Goal: Task Accomplishment & Management: Manage account settings

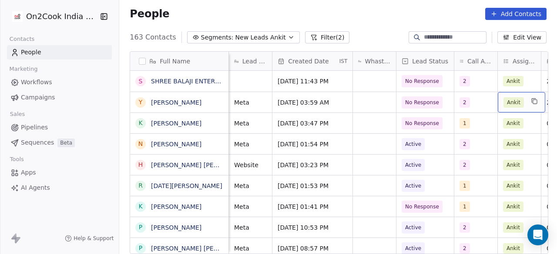
scroll to position [0, 410]
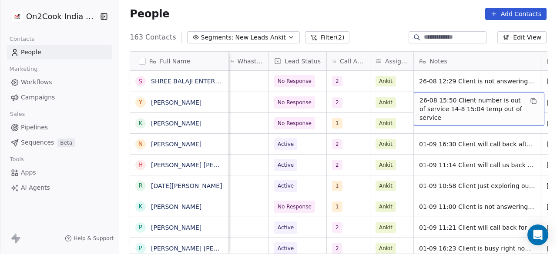
click at [419, 98] on span "26-08 15:50 Client number is out of service 14-8 15:04 temp out of service" at bounding box center [471, 109] width 104 height 26
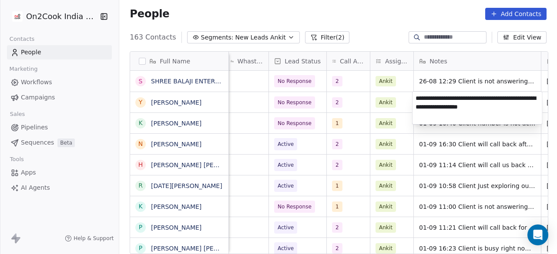
click at [416, 97] on textarea "**********" at bounding box center [477, 108] width 130 height 33
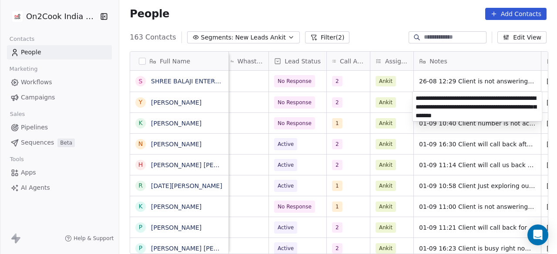
type textarea "**********"
click at [355, 99] on html "On2Cook India Pvt. Ltd. Contacts People Marketing Workflows Campaigns Sales Pip…" at bounding box center [278, 127] width 557 height 254
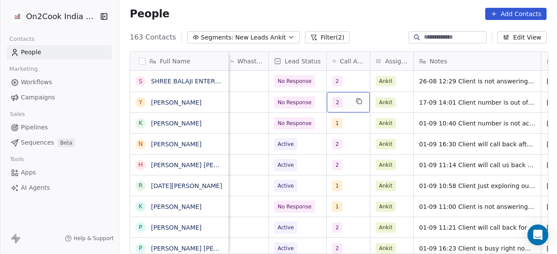
click at [345, 105] on div "2" at bounding box center [340, 102] width 16 height 10
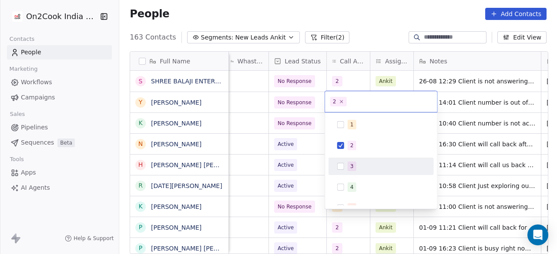
click at [360, 162] on div "3" at bounding box center [386, 167] width 77 height 10
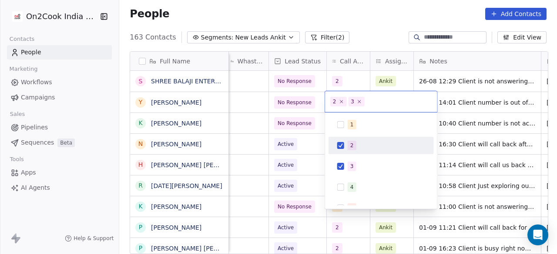
click at [360, 151] on div "2" at bounding box center [381, 146] width 98 height 14
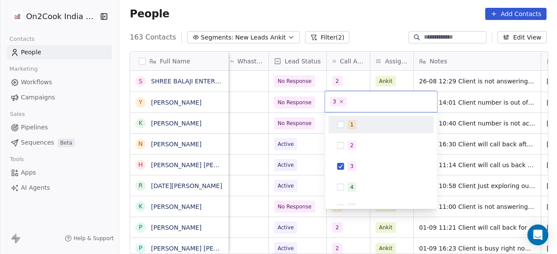
click at [454, 103] on html "On2Cook India Pvt. Ltd. Contacts People Marketing Workflows Campaigns Sales Pip…" at bounding box center [278, 127] width 557 height 254
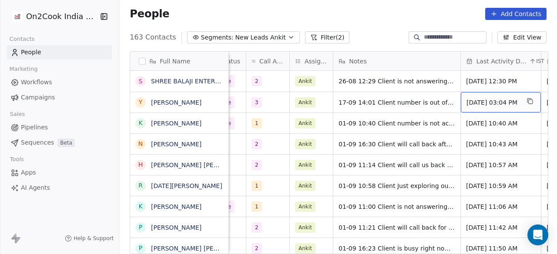
scroll to position [0, 571]
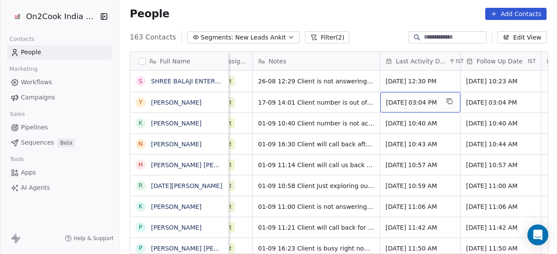
click at [408, 103] on span "Aug 26, 2025 03:04 PM" at bounding box center [412, 102] width 53 height 9
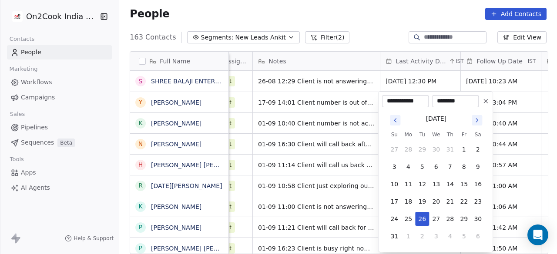
click at [477, 121] on icon "Go to next month" at bounding box center [477, 120] width 2 height 3
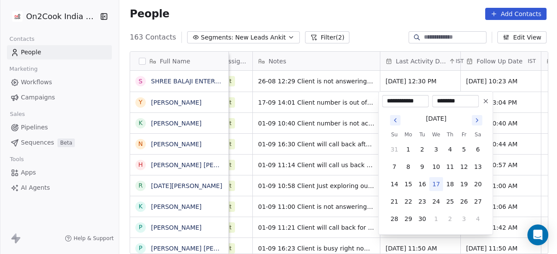
click at [438, 183] on button "17" at bounding box center [436, 184] width 14 height 14
type input "**********"
click at [500, 111] on html "On2Cook India Pvt. Ltd. Contacts People Marketing Workflows Campaigns Sales Pip…" at bounding box center [278, 127] width 557 height 254
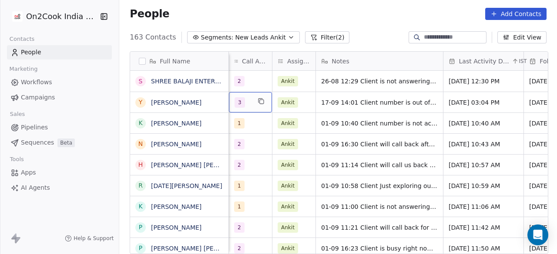
scroll to position [0, 450]
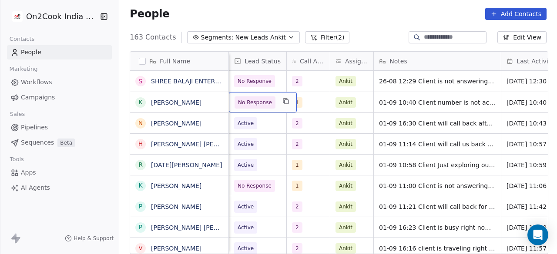
click at [274, 104] on div "No Response" at bounding box center [263, 102] width 68 height 20
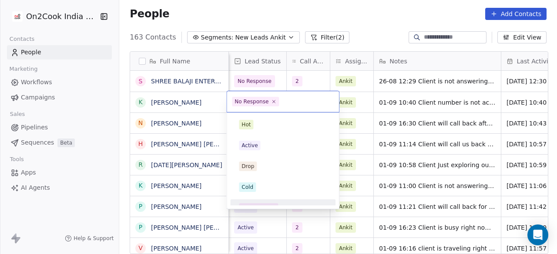
scroll to position [11, 0]
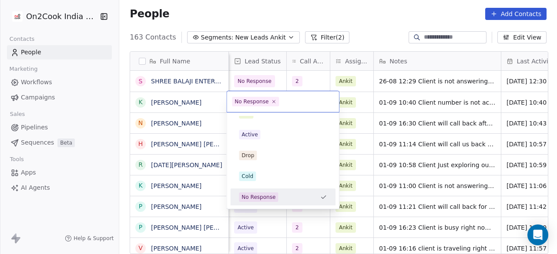
click at [357, 3] on html "On2Cook India Pvt. Ltd. Contacts People Marketing Workflows Campaigns Sales Pip…" at bounding box center [278, 127] width 557 height 254
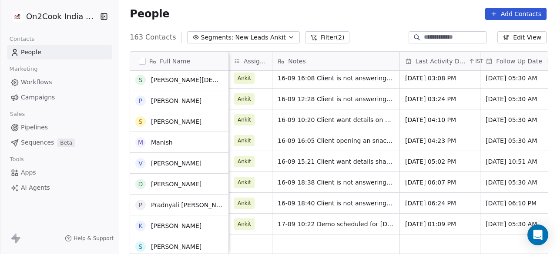
scroll to position [0, 0]
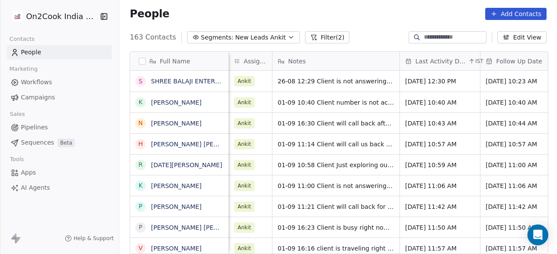
click at [375, 21] on div "People Add Contacts" at bounding box center [338, 13] width 438 height 33
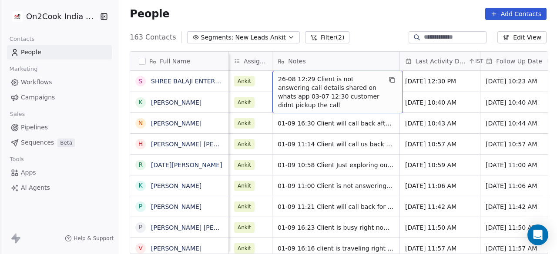
click at [376, 35] on div "163 Contacts Segments: New Leads Ankit Filter (2) Edit View" at bounding box center [338, 37] width 438 height 14
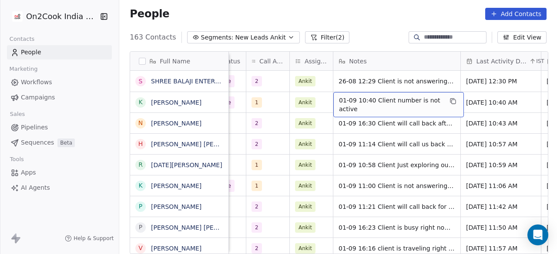
click at [344, 96] on span "01-09 10:40 Client number is not active" at bounding box center [391, 104] width 104 height 17
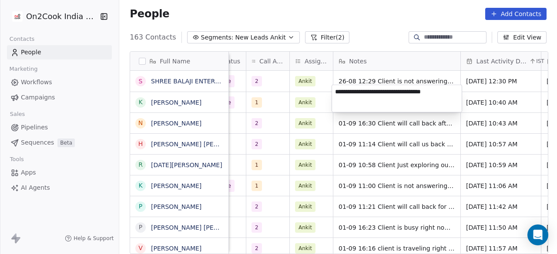
click at [336, 90] on textarea "**********" at bounding box center [397, 98] width 130 height 27
click at [335, 90] on textarea "**********" at bounding box center [397, 98] width 130 height 27
type textarea "**********"
click at [488, 98] on html "On2Cook India Pvt. Ltd. Contacts People Marketing Workflows Campaigns Sales Pip…" at bounding box center [278, 127] width 557 height 254
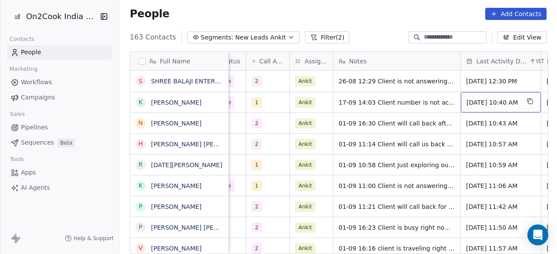
click at [488, 98] on span "Sep 01, 2025 10:40 AM" at bounding box center [492, 102] width 53 height 9
click at [486, 98] on span "Sep 01, 2025 10:40 AM" at bounding box center [492, 102] width 53 height 9
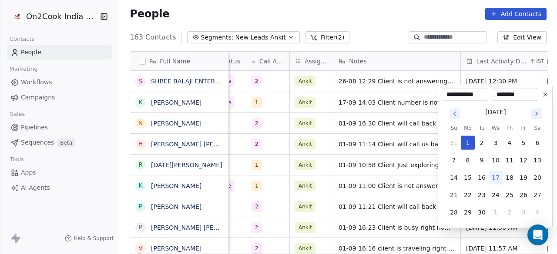
click at [497, 179] on button "17" at bounding box center [495, 178] width 14 height 14
type input "**********"
click at [419, 119] on html "On2Cook India Pvt. Ltd. Contacts People Marketing Workflows Campaigns Sales Pip…" at bounding box center [278, 127] width 557 height 254
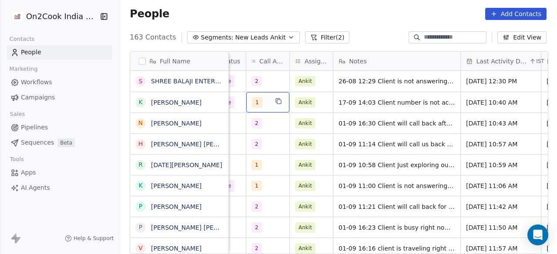
click at [258, 97] on span "1" at bounding box center [257, 102] width 10 height 10
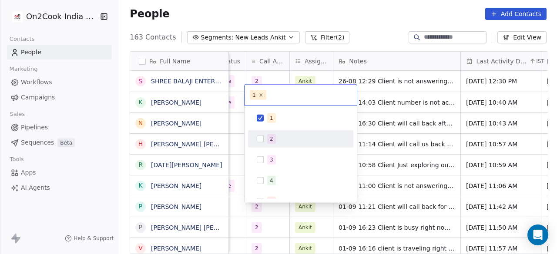
click at [271, 136] on div "2" at bounding box center [271, 139] width 3 height 8
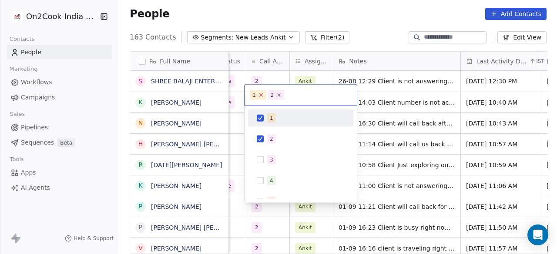
click at [259, 96] on icon at bounding box center [261, 95] width 6 height 6
click at [237, 119] on html "On2Cook India Pvt. Ltd. Contacts People Marketing Workflows Campaigns Sales Pip…" at bounding box center [278, 127] width 557 height 254
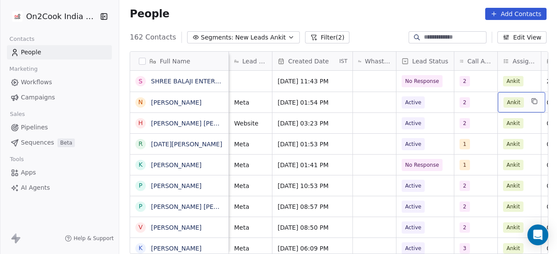
scroll to position [7, 410]
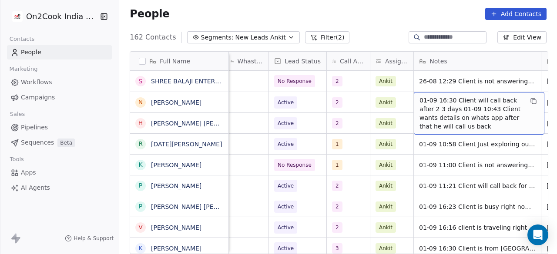
click at [463, 99] on span "01-09 16:30 Client will call back after 2 3 days 01-09 10:43 Client wants detai…" at bounding box center [471, 113] width 104 height 35
click at [435, 98] on span "01-09 16:30 Client will call back after 2 3 days 01-09 10:43 Client wants detai…" at bounding box center [471, 113] width 104 height 35
click at [420, 96] on span "01-09 16:30 Client will call back after 2 3 days 01-09 10:43 Client wants detai…" at bounding box center [471, 113] width 104 height 35
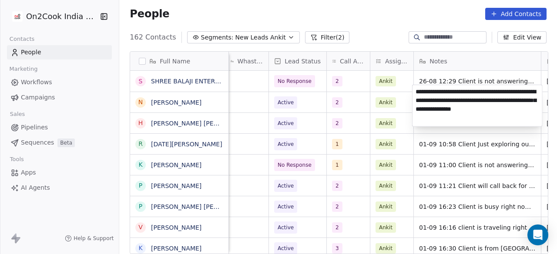
click at [415, 90] on textarea "**********" at bounding box center [477, 105] width 130 height 41
click at [450, 90] on textarea "**********" at bounding box center [477, 104] width 130 height 38
paste textarea "**********"
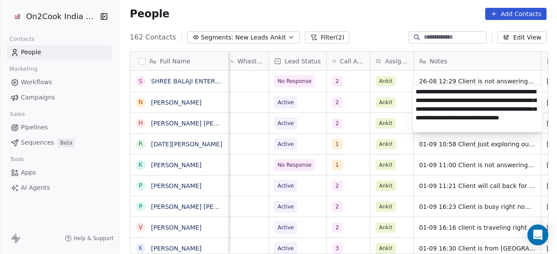
type textarea "**********"
click at [399, 95] on html "On2Cook India Pvt. Ltd. Contacts People Marketing Workflows Campaigns Sales Pip…" at bounding box center [278, 127] width 557 height 254
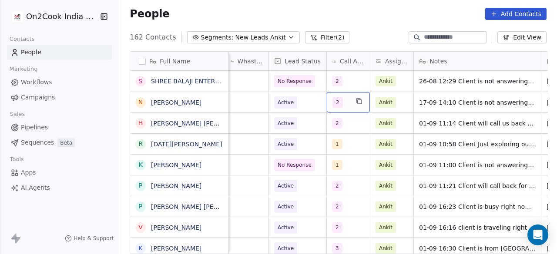
click at [336, 97] on span "2" at bounding box center [337, 102] width 10 height 10
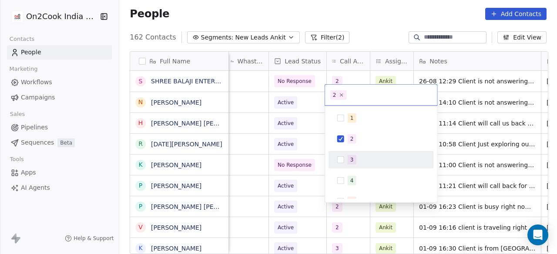
click at [351, 154] on div "3" at bounding box center [381, 160] width 98 height 14
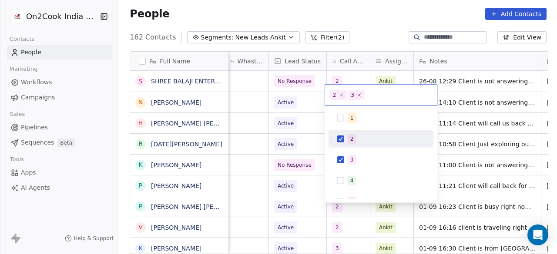
click at [355, 139] on span "2" at bounding box center [352, 139] width 9 height 10
click at [310, 104] on html "On2Cook India Pvt. Ltd. Contacts People Marketing Workflows Campaigns Sales Pip…" at bounding box center [278, 127] width 557 height 254
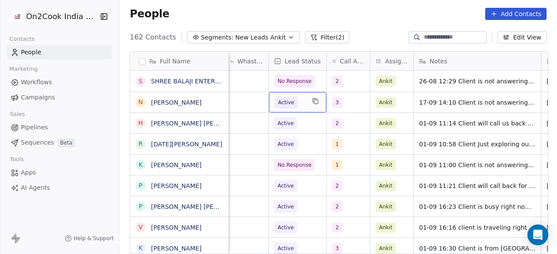
click at [304, 96] on div "Active" at bounding box center [297, 102] width 57 height 20
click at [304, 97] on div "Active" at bounding box center [297, 102] width 57 height 20
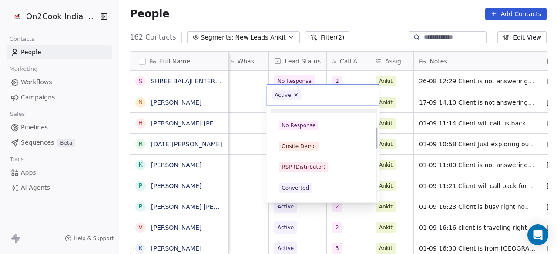
scroll to position [87, 0]
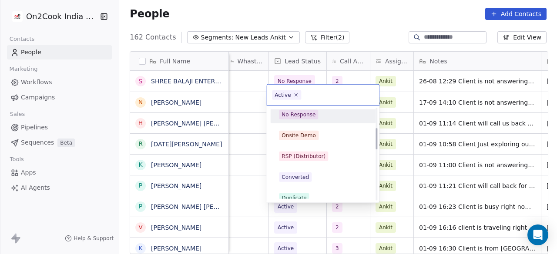
drag, startPoint x: 311, startPoint y: 115, endPoint x: 394, endPoint y: 107, distance: 83.9
click at [311, 115] on div "No Response" at bounding box center [298, 115] width 34 height 8
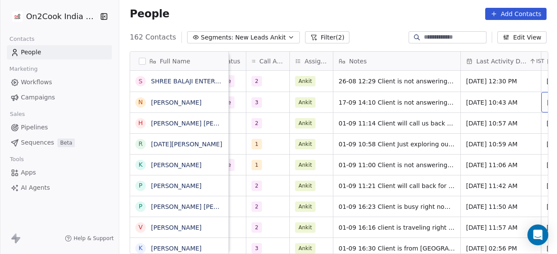
scroll to position [7, 571]
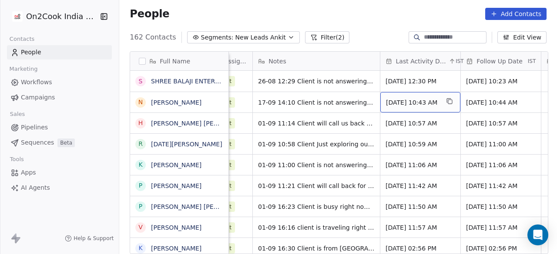
click at [419, 98] on span "Sep 01, 2025 10:43 AM" at bounding box center [412, 102] width 53 height 9
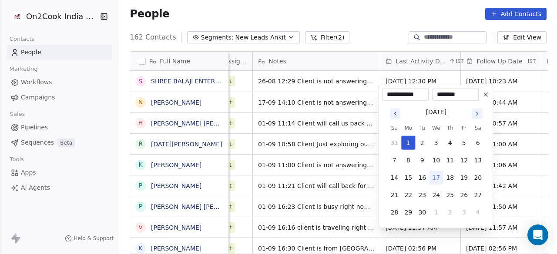
click at [437, 174] on button "17" at bounding box center [436, 178] width 14 height 14
type input "**********"
click at [287, 119] on html "On2Cook India Pvt. Ltd. Contacts People Marketing Workflows Campaigns Sales Pip…" at bounding box center [278, 127] width 557 height 254
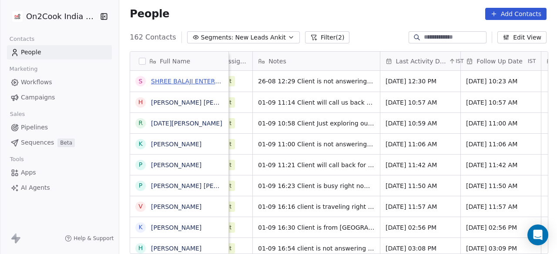
click at [187, 84] on link "SHREE BALAJI ENTERPRISES | Restaurant management & Consultancy | Cloud kitchen …" at bounding box center [353, 81] width 404 height 7
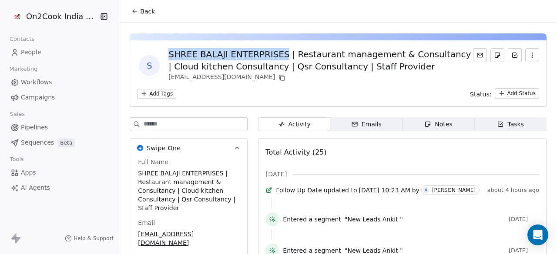
drag, startPoint x: 166, startPoint y: 51, endPoint x: 279, endPoint y: 54, distance: 113.1
click at [279, 54] on div "SHREE BALAJI ENTERPRISES | Restaurant management & Consultancy | Cloud kitchen …" at bounding box center [320, 60] width 304 height 24
copy div "SHREE BALAJI ENTERPRISES"
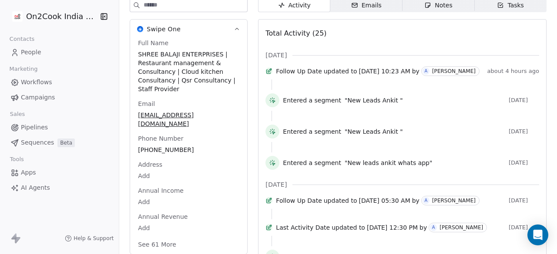
scroll to position [43, 0]
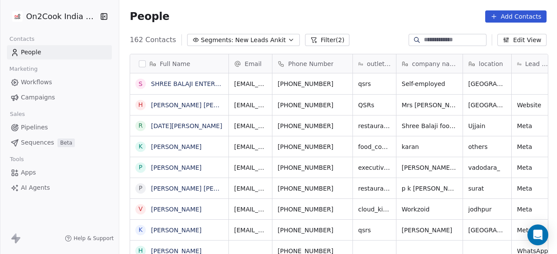
click at [371, 30] on div "People Add Contacts" at bounding box center [338, 16] width 438 height 33
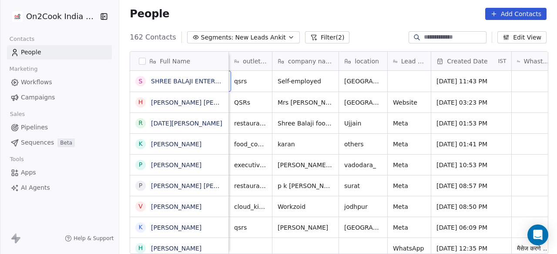
scroll to position [0, 43]
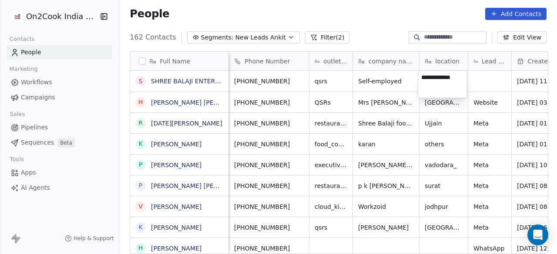
type textarea "**********"
click at [483, 81] on html "On2Cook India Pvt. Ltd. Contacts People Marketing Workflows Campaigns Sales Pip…" at bounding box center [278, 127] width 557 height 254
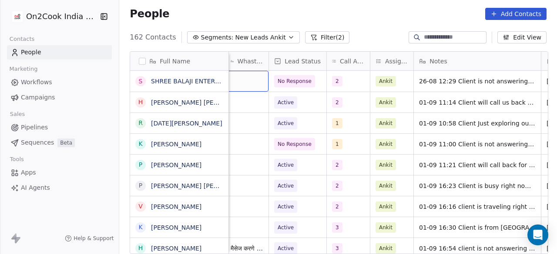
scroll to position [0, 407]
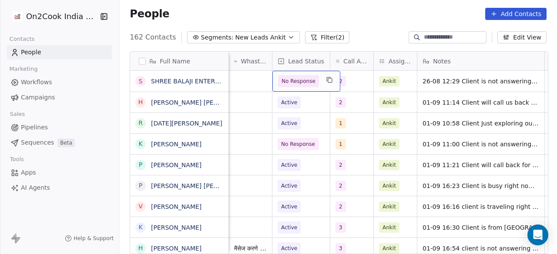
click at [315, 83] on div "No Response" at bounding box center [306, 81] width 68 height 21
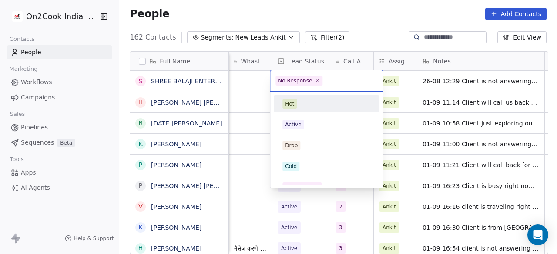
scroll to position [11, 0]
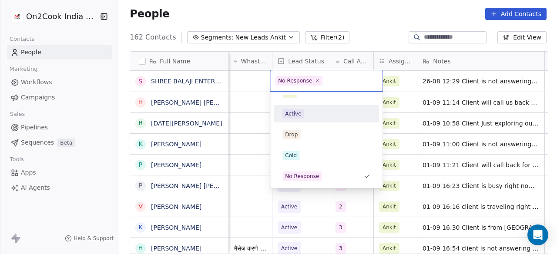
click at [326, 111] on div "Active" at bounding box center [326, 114] width 88 height 10
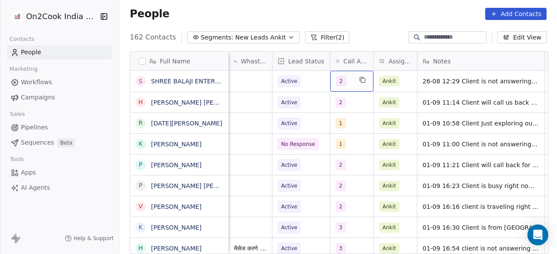
click at [351, 84] on div "2" at bounding box center [351, 81] width 43 height 21
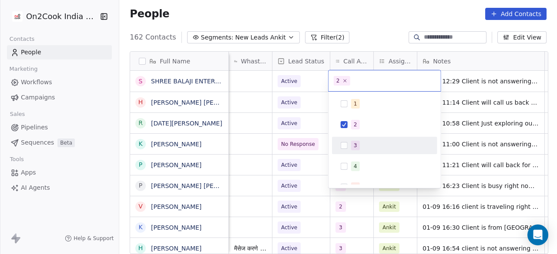
click at [362, 146] on div "3" at bounding box center [389, 146] width 77 height 10
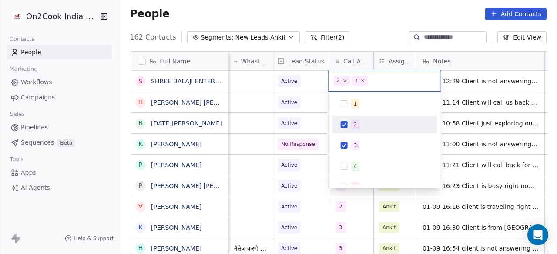
click at [354, 124] on div "2" at bounding box center [355, 125] width 3 height 8
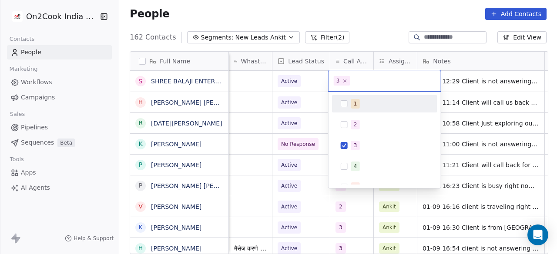
click at [463, 72] on html "On2Cook India Pvt. Ltd. Contacts People Marketing Workflows Campaigns Sales Pip…" at bounding box center [278, 127] width 557 height 254
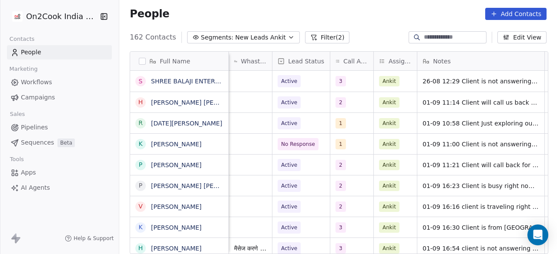
scroll to position [0, 410]
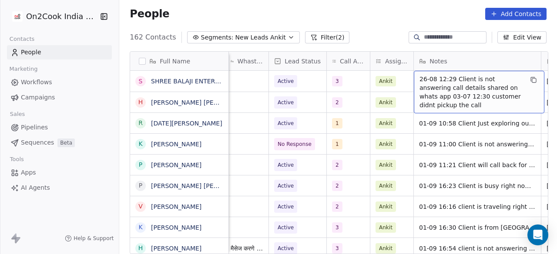
click at [419, 77] on span "26-08 12:29 Client is not answering call details shared on whats app 03-07 12:3…" at bounding box center [471, 92] width 104 height 35
click at [416, 76] on div "26-08 12:29 Client is not answering call details shared on whats app 03-07 12:3…" at bounding box center [479, 92] width 130 height 43
click at [419, 78] on span "26-08 12:29 Client is not answering call details shared on whats app 03-07 12:3…" at bounding box center [471, 92] width 104 height 35
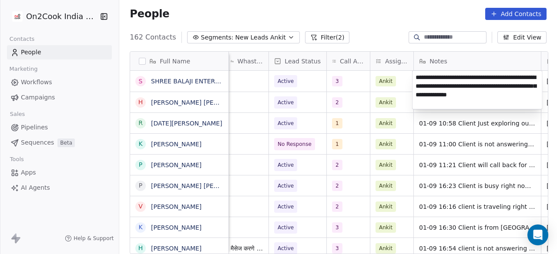
click at [444, 77] on textarea "**********" at bounding box center [477, 90] width 130 height 38
type textarea "**********"
click at [481, 76] on textarea "**********" at bounding box center [477, 90] width 130 height 38
click at [333, 80] on html "On2Cook India Pvt. Ltd. Contacts People Marketing Workflows Campaigns Sales Pip…" at bounding box center [278, 127] width 557 height 254
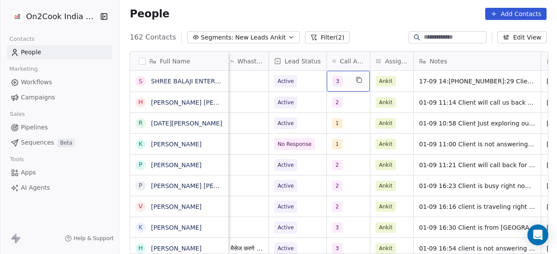
click at [333, 80] on span "3" at bounding box center [337, 81] width 10 height 10
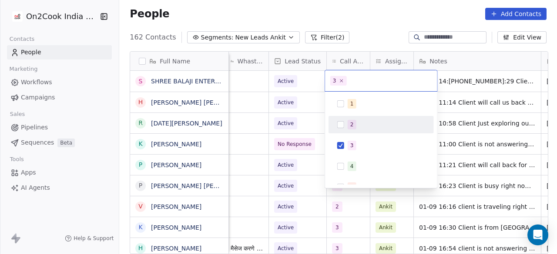
click at [337, 130] on div "2" at bounding box center [381, 125] width 98 height 14
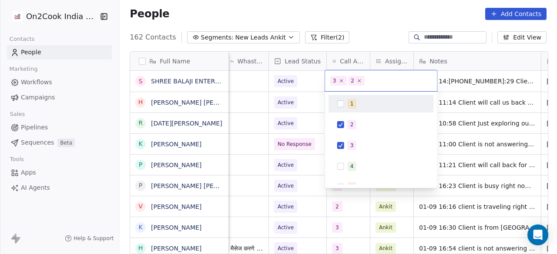
click at [401, 97] on div "1" at bounding box center [381, 104] width 98 height 14
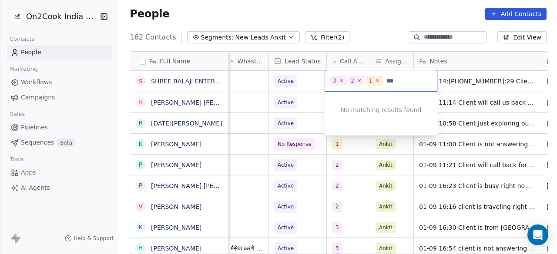
type input "***"
click at [361, 83] on icon at bounding box center [359, 80] width 5 height 5
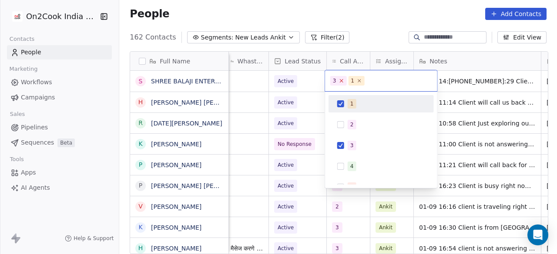
click at [342, 79] on icon at bounding box center [341, 81] width 6 height 6
click at [338, 103] on button "Suggestions" at bounding box center [340, 103] width 7 height 7
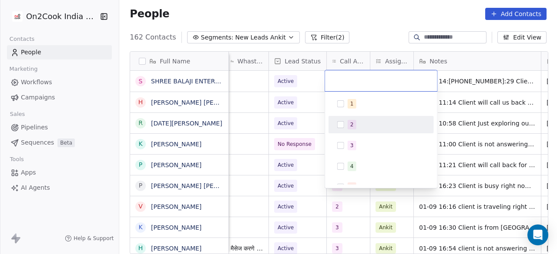
click at [344, 122] on button "Suggestions" at bounding box center [340, 124] width 7 height 7
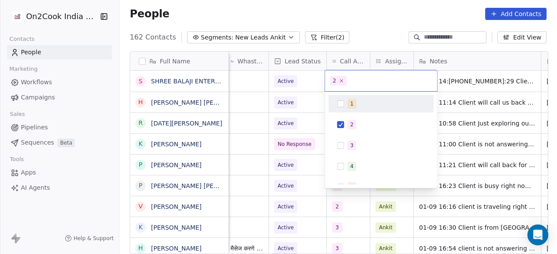
click at [387, 98] on div "1" at bounding box center [381, 104] width 98 height 14
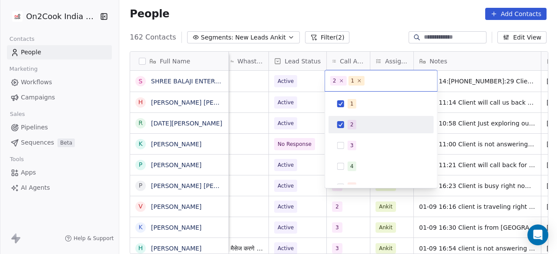
click at [343, 121] on button "Suggestions" at bounding box center [340, 124] width 7 height 7
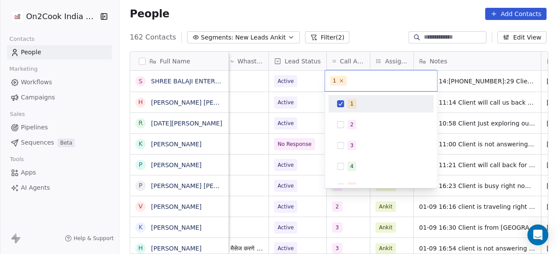
click at [365, 25] on html "On2Cook India Pvt. Ltd. Contacts People Marketing Workflows Campaigns Sales Pip…" at bounding box center [278, 127] width 557 height 254
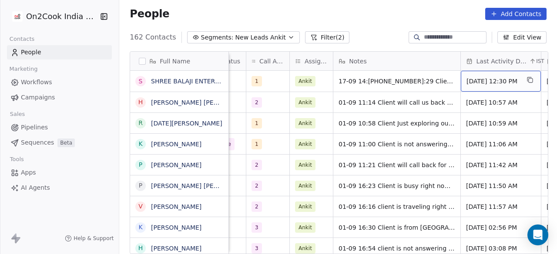
scroll to position [0, 571]
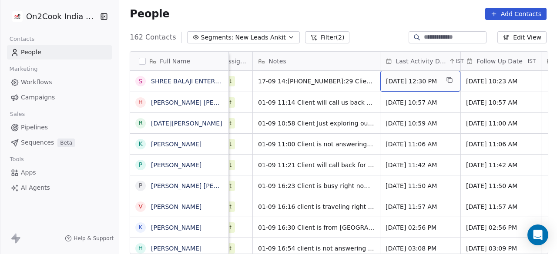
click at [438, 82] on span "Aug 26, 2025 12:30 PM" at bounding box center [412, 81] width 53 height 9
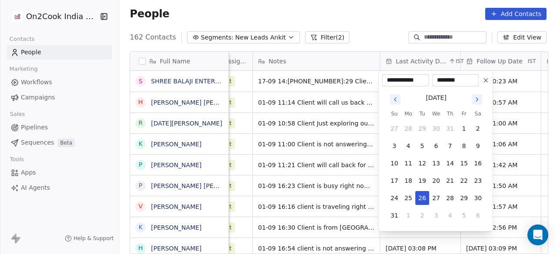
click at [475, 99] on icon "Go to next month" at bounding box center [476, 99] width 7 height 7
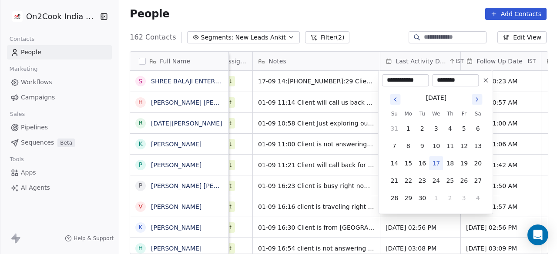
click at [440, 165] on button "17" at bounding box center [436, 164] width 14 height 14
type input "**********"
click at [284, 98] on html "On2Cook India Pvt. Ltd. Contacts People Marketing Workflows Campaigns Sales Pip…" at bounding box center [278, 127] width 557 height 254
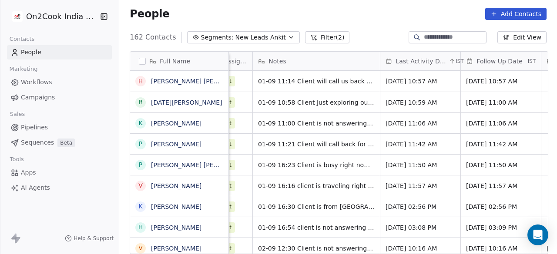
click at [227, 11] on div "People Add Contacts" at bounding box center [338, 14] width 417 height 12
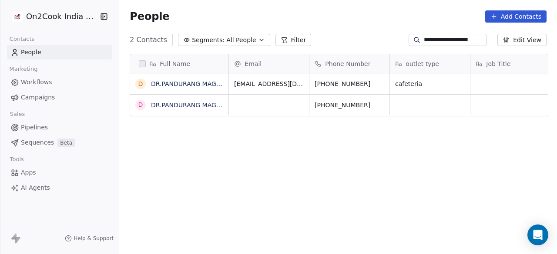
scroll to position [217, 432]
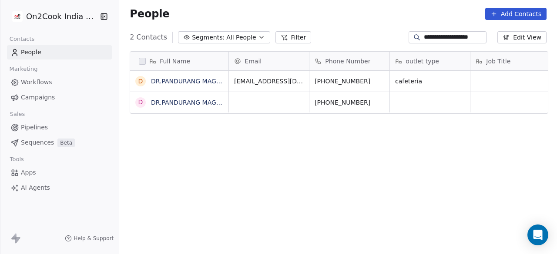
click at [436, 33] on input "**********" at bounding box center [454, 37] width 61 height 9
paste input
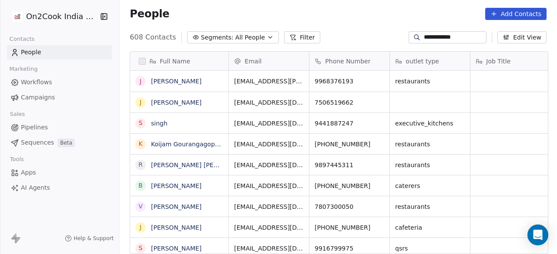
type input "**********"
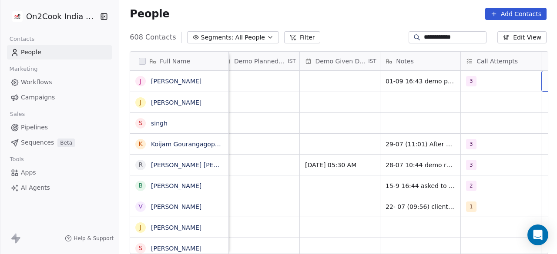
scroll to position [0, 1478]
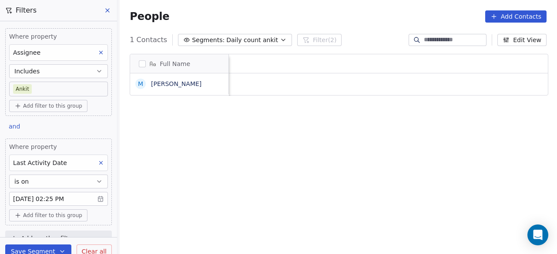
scroll to position [217, 432]
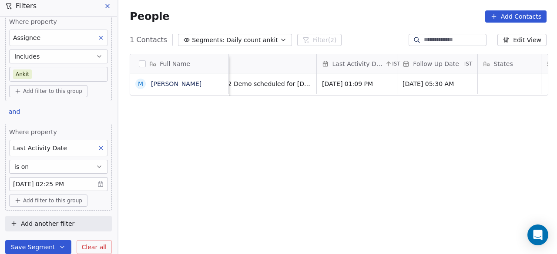
click at [206, 17] on div "People Add Contacts" at bounding box center [338, 16] width 417 height 12
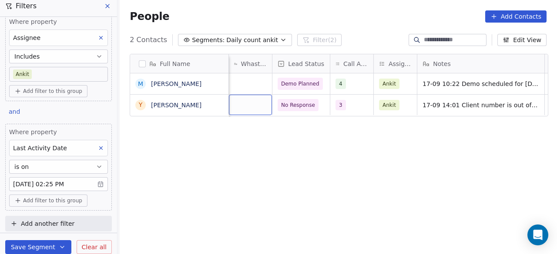
scroll to position [0, 326]
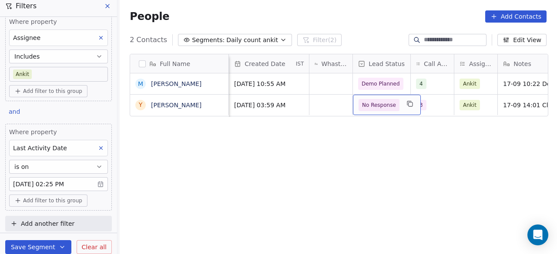
click at [374, 104] on span "No Response" at bounding box center [379, 105] width 34 height 9
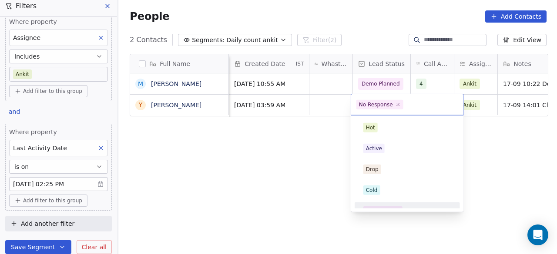
scroll to position [11, 0]
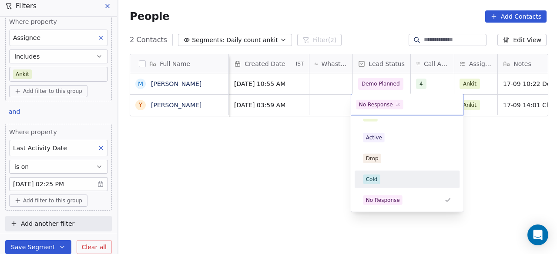
click at [380, 176] on div "Cold" at bounding box center [407, 180] width 88 height 10
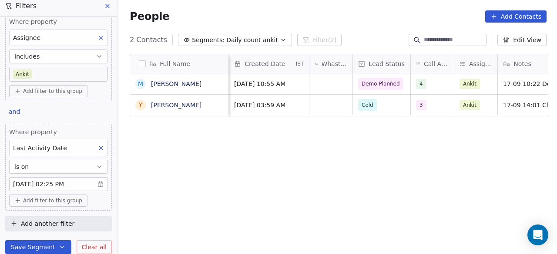
click at [291, 146] on div "Full Name M Mahendra Meharawade Y Yusugbhai ganibhai vahora company name locati…" at bounding box center [338, 159] width 438 height 224
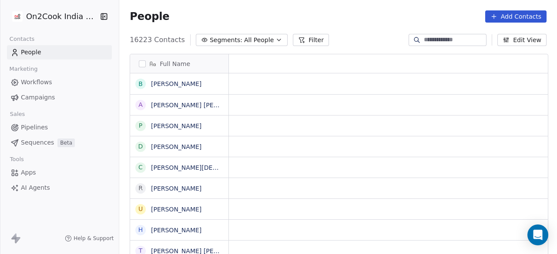
scroll to position [7, 7]
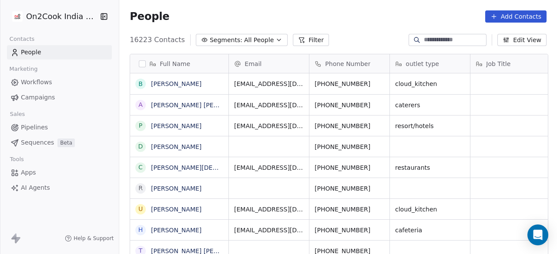
click at [263, 42] on button "Segments: All People" at bounding box center [242, 40] width 92 height 12
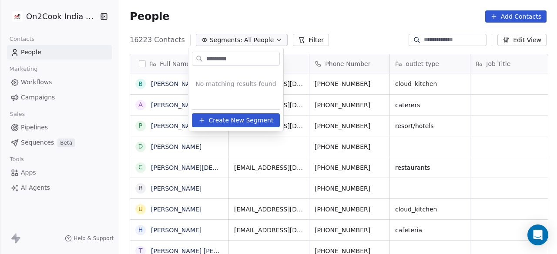
type input "**********"
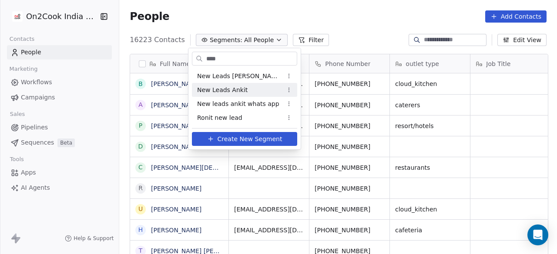
type input "***"
click at [229, 92] on span "New Leads Ankit" at bounding box center [222, 90] width 50 height 9
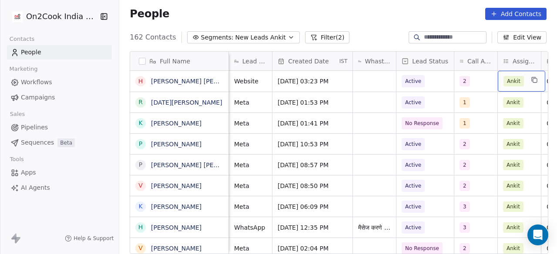
scroll to position [0, 410]
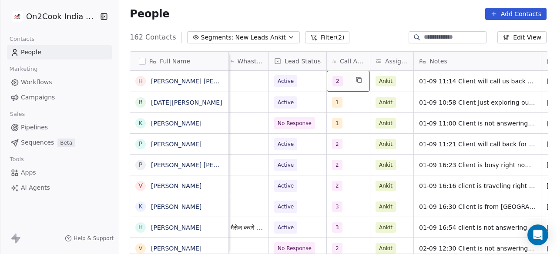
click at [344, 86] on div "2" at bounding box center [340, 81] width 16 height 10
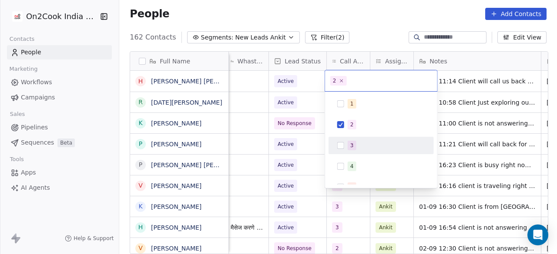
click at [351, 141] on span "3" at bounding box center [352, 146] width 9 height 10
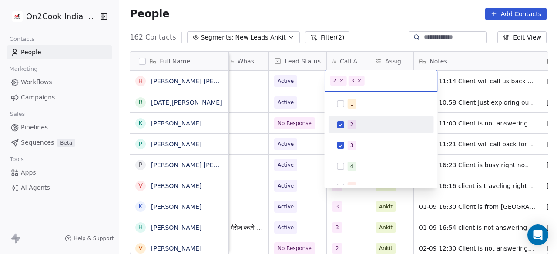
click at [351, 130] on div "2" at bounding box center [381, 125] width 98 height 14
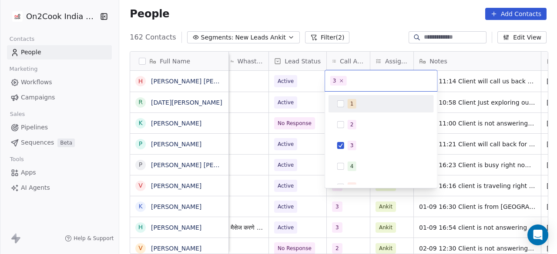
click at [482, 79] on html "On2Cook India Pvt. Ltd. Contacts People Marketing Workflows Campaigns Sales Pip…" at bounding box center [278, 127] width 557 height 254
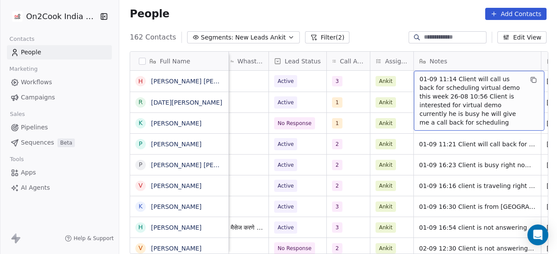
click at [431, 81] on span "01-09 11:14 Client will call us back for scheduling virtual demo this week 26-0…" at bounding box center [471, 101] width 104 height 52
click at [419, 81] on span "01-09 11:14 Client will call us back for scheduling virtual demo this week 26-0…" at bounding box center [471, 101] width 104 height 52
click at [417, 77] on div "01-09 11:14 Client will call us back for scheduling virtual demo this week 26-0…" at bounding box center [479, 101] width 130 height 60
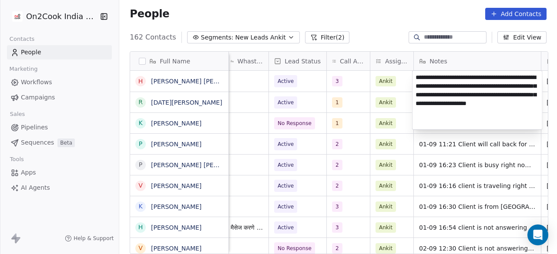
click at [415, 77] on textarea "**********" at bounding box center [477, 100] width 130 height 59
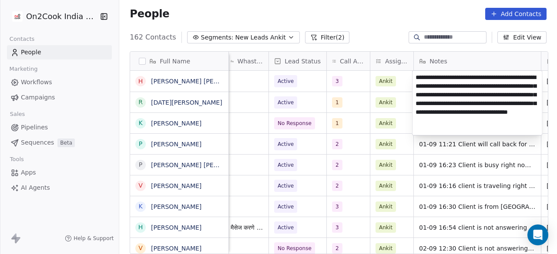
type textarea "**********"
click at [396, 87] on html "On2Cook India Pvt. Ltd. Contacts People Marketing Workflows Campaigns Sales Pip…" at bounding box center [278, 127] width 557 height 254
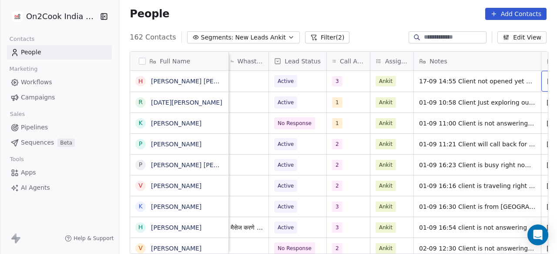
scroll to position [0, 491]
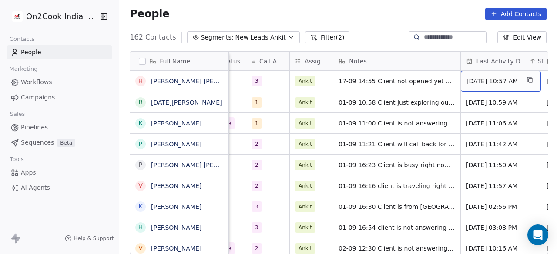
click at [476, 84] on span "Sep 01, 2025 10:57 AM" at bounding box center [492, 81] width 53 height 9
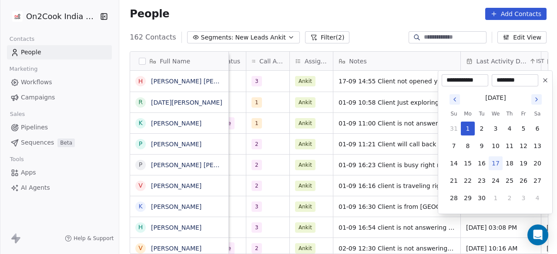
click at [497, 162] on button "17" at bounding box center [495, 164] width 14 height 14
type input "**********"
click at [434, 140] on html "On2Cook India Pvt. Ltd. Contacts People Marketing Workflows Campaigns Sales Pip…" at bounding box center [278, 127] width 557 height 254
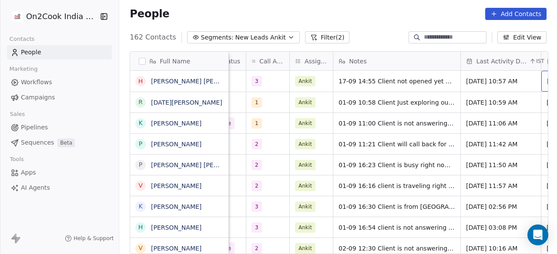
scroll to position [0, 571]
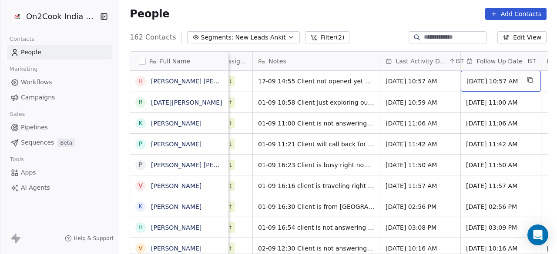
click at [505, 81] on span "Sep 08, 2025 10:57 AM" at bounding box center [492, 81] width 53 height 9
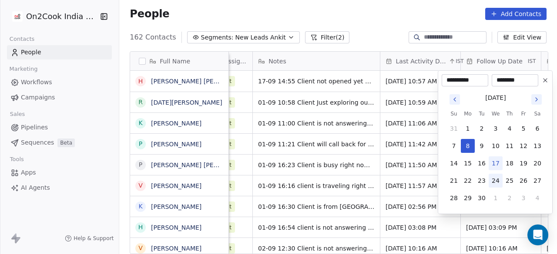
click at [497, 178] on button "24" at bounding box center [495, 181] width 14 height 14
type input "**********"
click at [366, 17] on html "On2Cook India Pvt. Ltd. Contacts People Marketing Workflows Campaigns Sales Pip…" at bounding box center [278, 127] width 557 height 254
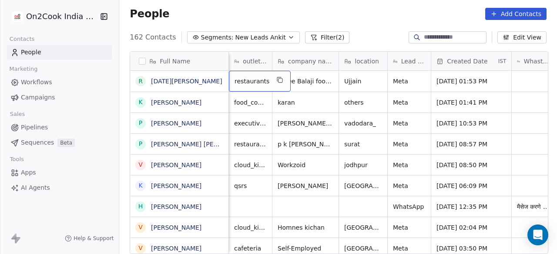
scroll to position [0, 43]
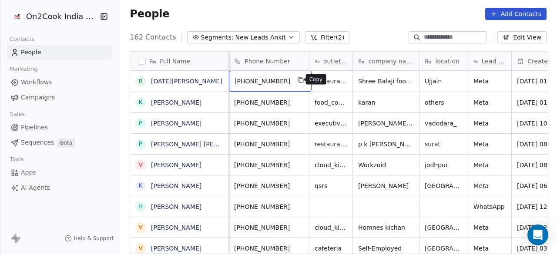
click at [298, 80] on icon "grid" at bounding box center [301, 80] width 7 height 7
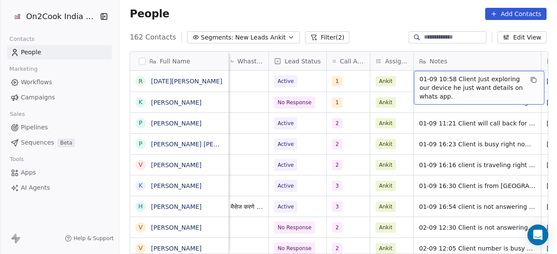
scroll to position [0, 491]
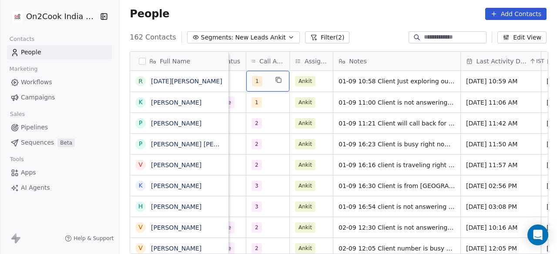
click at [261, 80] on div "1" at bounding box center [260, 81] width 16 height 10
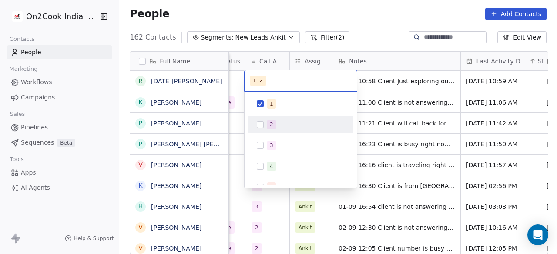
click at [273, 118] on div "2" at bounding box center [300, 125] width 98 height 14
click at [277, 97] on div "1" at bounding box center [300, 104] width 98 height 14
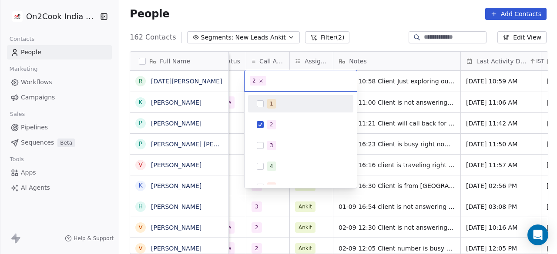
click at [364, 84] on html "On2Cook India Pvt. Ltd. Contacts People Marketing Workflows Campaigns Sales Pip…" at bounding box center [278, 127] width 557 height 254
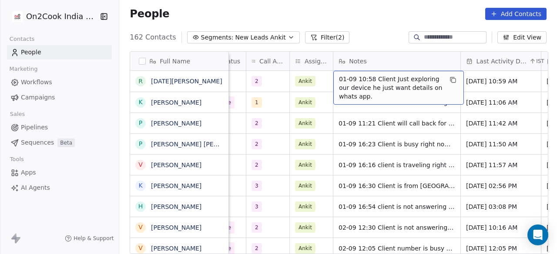
click at [335, 79] on div "01-09 10:58 Client Just exploring our device he just want details on whats app." at bounding box center [398, 88] width 130 height 34
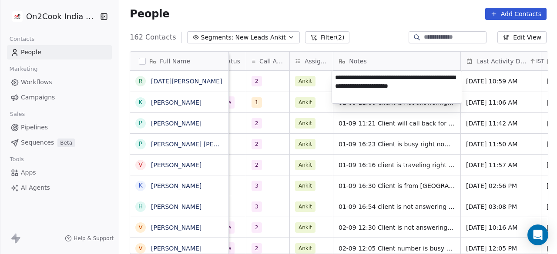
click at [335, 79] on textarea "**********" at bounding box center [397, 87] width 130 height 33
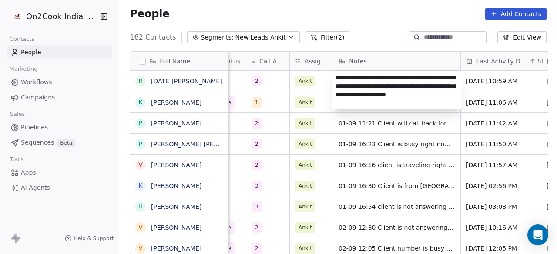
type textarea "**********"
click at [499, 74] on html "On2Cook India Pvt. Ltd. Contacts People Marketing Workflows Campaigns Sales Pip…" at bounding box center [278, 127] width 557 height 254
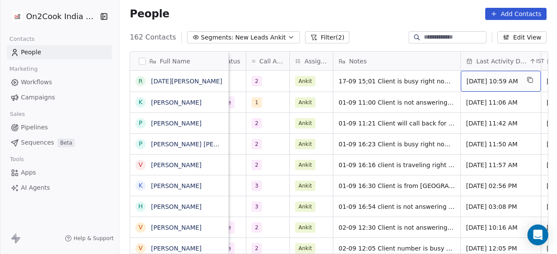
click at [495, 82] on span "Sep 01, 2025 10:59 AM" at bounding box center [492, 81] width 53 height 9
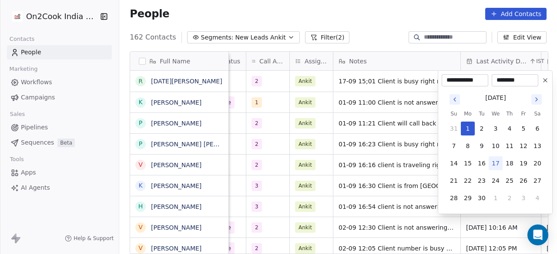
click at [498, 164] on button "17" at bounding box center [495, 164] width 14 height 14
type input "**********"
click at [361, 67] on html "On2Cook India Pvt. Ltd. Contacts People Marketing Workflows Campaigns Sales Pip…" at bounding box center [278, 127] width 557 height 254
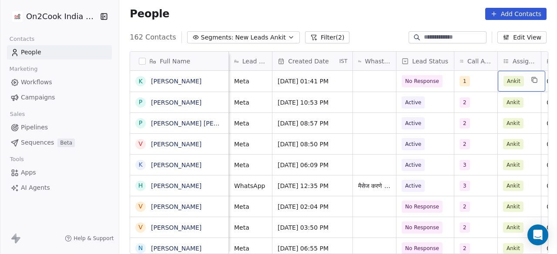
scroll to position [0, 410]
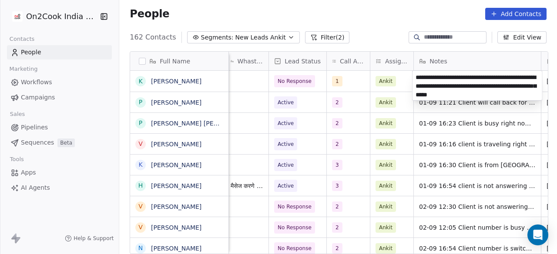
type textarea "**********"
click at [346, 83] on html "On2Cook India Pvt. Ltd. Contacts People Marketing Workflows Campaigns Sales Pip…" at bounding box center [278, 127] width 557 height 254
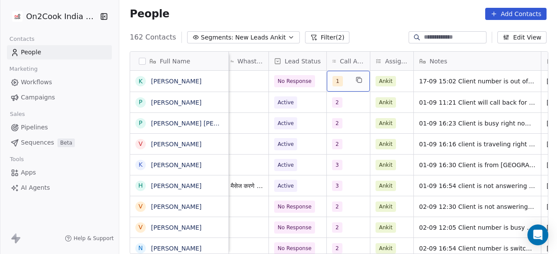
click at [346, 83] on div "1" at bounding box center [340, 81] width 16 height 10
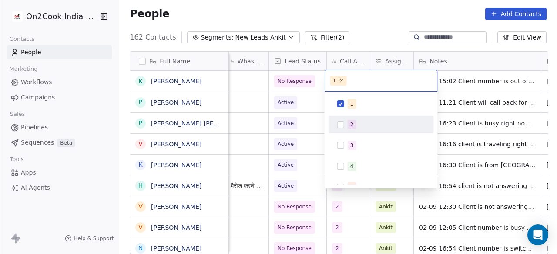
click at [345, 127] on div "2" at bounding box center [381, 125] width 98 height 14
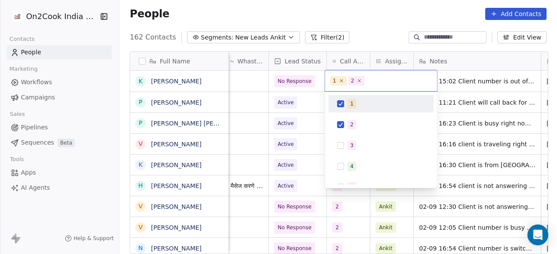
click at [345, 109] on div "1" at bounding box center [381, 104] width 98 height 14
click at [480, 84] on html "On2Cook India Pvt. Ltd. Contacts People Marketing Workflows Campaigns Sales Pip…" at bounding box center [278, 127] width 557 height 254
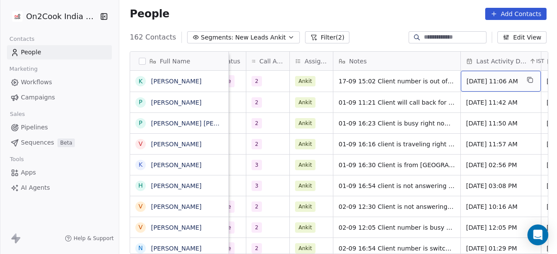
scroll to position [0, 571]
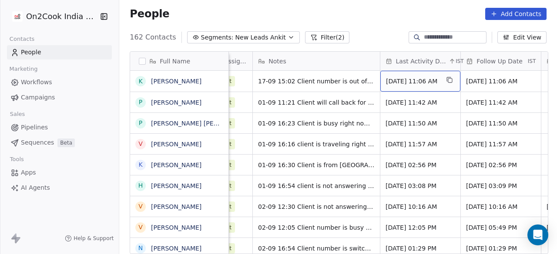
click at [418, 84] on span "Sep 01, 2025 11:06 AM" at bounding box center [412, 81] width 53 height 9
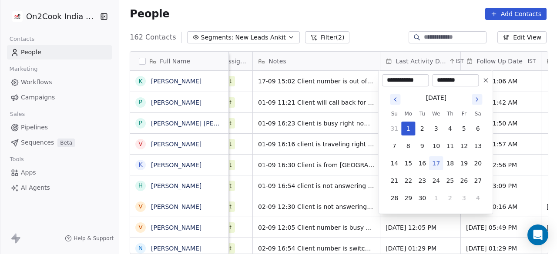
click at [438, 164] on button "17" at bounding box center [436, 164] width 14 height 14
type input "**********"
click at [502, 96] on html "On2Cook India Pvt. Ltd. Contacts People Marketing Workflows Campaigns Sales Pip…" at bounding box center [278, 127] width 557 height 254
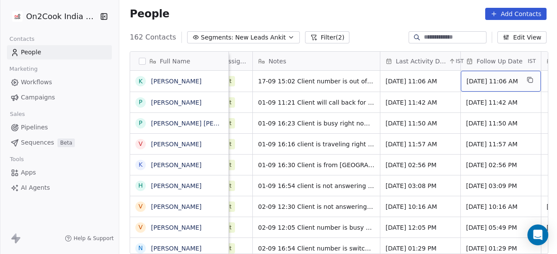
click at [471, 82] on span "Sep 08, 2025 11:06 AM" at bounding box center [492, 81] width 53 height 9
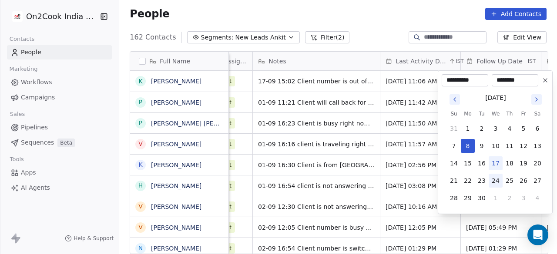
click at [496, 179] on button "24" at bounding box center [495, 181] width 14 height 14
type input "**********"
click at [398, 138] on html "On2Cook India Pvt. Ltd. Contacts People Marketing Workflows Campaigns Sales Pip…" at bounding box center [278, 127] width 557 height 254
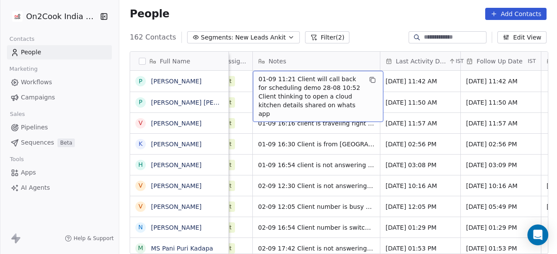
scroll to position [0, 552]
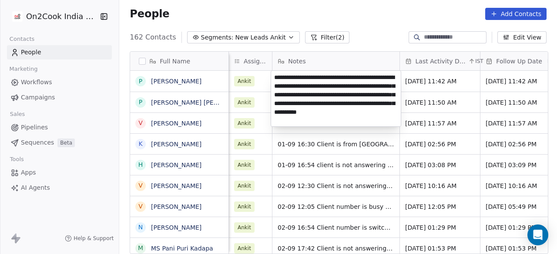
click at [355, 73] on textarea "**********" at bounding box center [336, 99] width 130 height 56
click at [355, 78] on textarea "**********" at bounding box center [336, 99] width 130 height 56
type textarea "**********"
click at [364, 88] on textarea "**********" at bounding box center [336, 99] width 130 height 56
click at [248, 77] on html "On2Cook India Pvt. Ltd. Contacts People Marketing Workflows Campaigns Sales Pip…" at bounding box center [278, 127] width 557 height 254
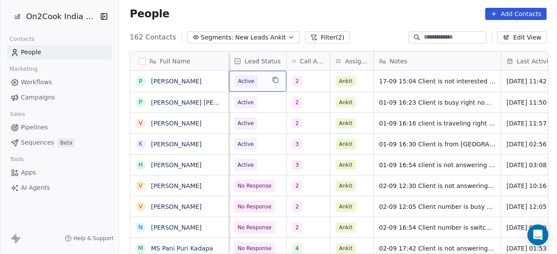
scroll to position [0, 407]
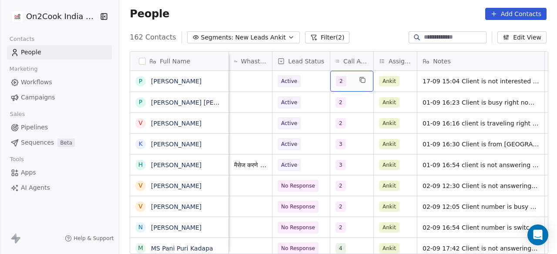
click at [348, 83] on div "2" at bounding box center [344, 81] width 16 height 10
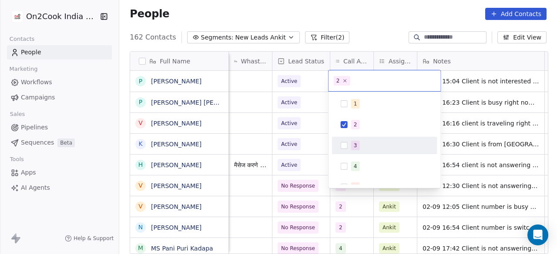
click at [354, 142] on div "3" at bounding box center [355, 146] width 3 height 8
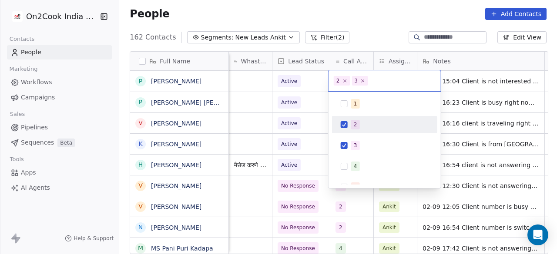
click at [354, 123] on div "2" at bounding box center [355, 125] width 3 height 8
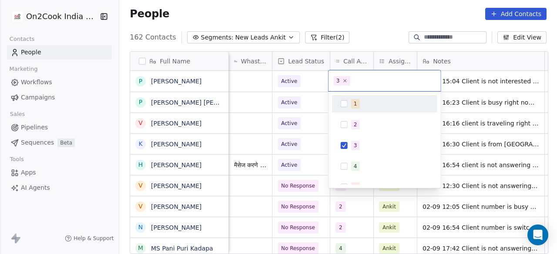
click at [302, 93] on html "On2Cook India Pvt. Ltd. Contacts People Marketing Workflows Campaigns Sales Pip…" at bounding box center [278, 127] width 557 height 254
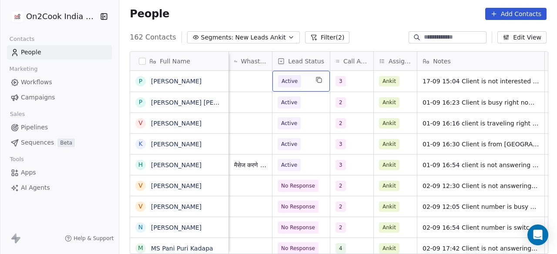
click at [303, 81] on span "Active" at bounding box center [293, 81] width 30 height 12
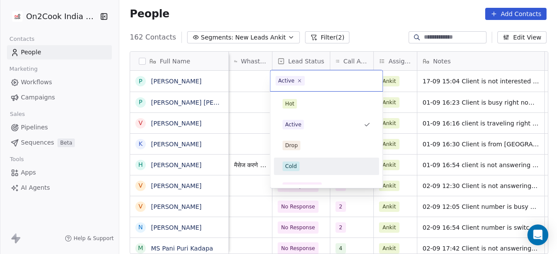
click at [319, 164] on div "Cold" at bounding box center [326, 167] width 88 height 10
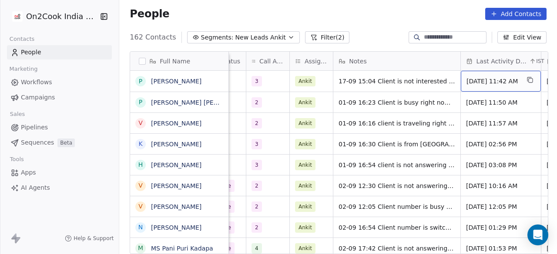
scroll to position [0, 571]
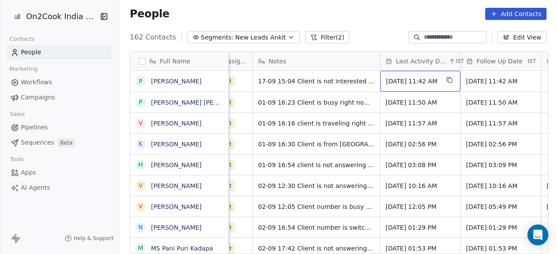
click at [393, 81] on span "[DATE] 11:42 AM" at bounding box center [412, 81] width 53 height 9
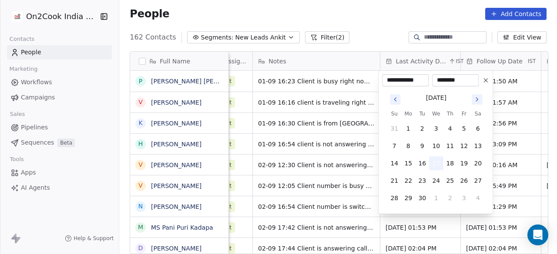
click at [437, 162] on button "17" at bounding box center [436, 164] width 14 height 14
click at [312, 80] on html "On2Cook India Pvt. Ltd. Contacts People Marketing Workflows Campaigns Sales Pip…" at bounding box center [278, 127] width 557 height 254
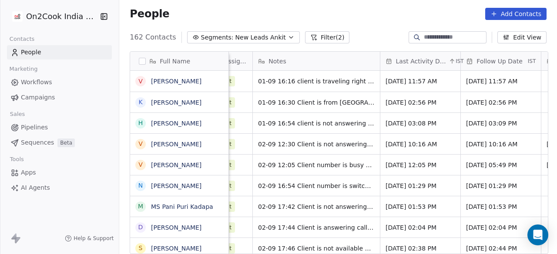
click at [306, 13] on div "People Add Contacts" at bounding box center [338, 14] width 417 height 12
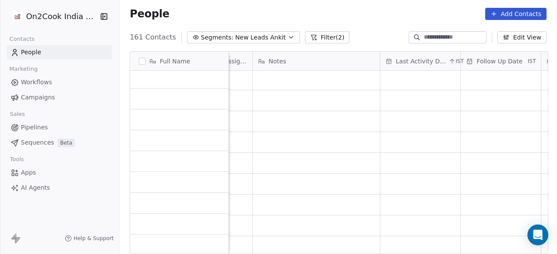
scroll to position [0, 0]
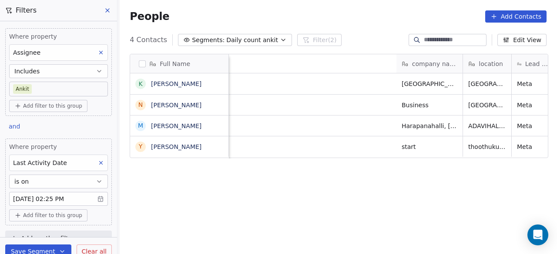
scroll to position [217, 432]
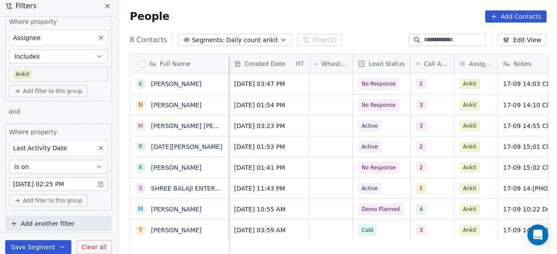
click at [272, 16] on div "People Add Contacts" at bounding box center [338, 16] width 417 height 12
click at [336, 17] on div "People Add Contacts" at bounding box center [338, 16] width 417 height 12
click at [201, 6] on div "People Add Contacts" at bounding box center [338, 16] width 438 height 33
click at [210, 15] on div "People Add Contacts" at bounding box center [338, 16] width 417 height 12
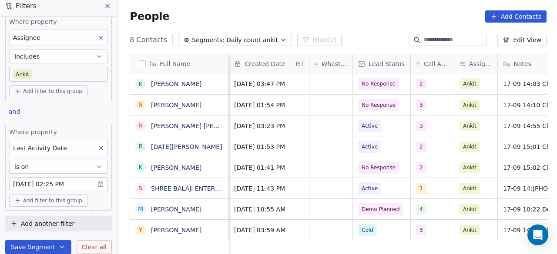
click at [210, 15] on div "People Add Contacts" at bounding box center [338, 16] width 417 height 12
click at [349, 32] on div "People Add Contacts" at bounding box center [338, 16] width 438 height 33
click at [202, 13] on div "People Add Contacts" at bounding box center [338, 16] width 417 height 12
click at [37, 247] on button "Save Segment" at bounding box center [38, 248] width 66 height 14
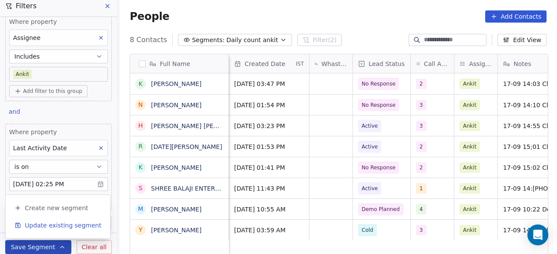
click at [60, 225] on span "Update existing segment" at bounding box center [63, 225] width 77 height 9
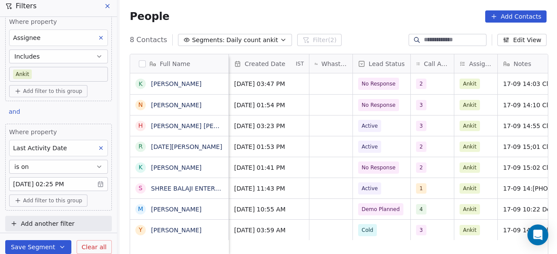
click at [71, 181] on body "On2Cook India Pvt. Ltd. Contacts People Marketing Workflows Campaigns Sales Pip…" at bounding box center [278, 127] width 557 height 254
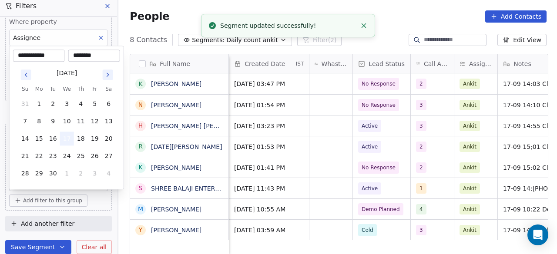
click at [67, 136] on button "17" at bounding box center [67, 139] width 14 height 14
click at [69, 140] on button "17" at bounding box center [67, 139] width 14 height 14
click at [108, 202] on html "On2Cook India Pvt. Ltd. Contacts People Marketing Workflows Campaigns Sales Pip…" at bounding box center [278, 127] width 557 height 254
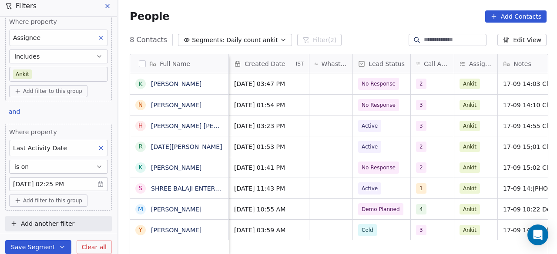
click at [54, 244] on button "Save Segment" at bounding box center [38, 248] width 66 height 14
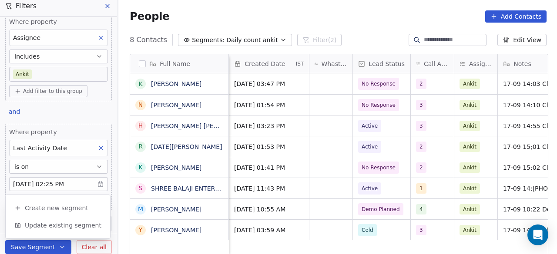
click at [368, 20] on div "People Add Contacts" at bounding box center [338, 16] width 417 height 12
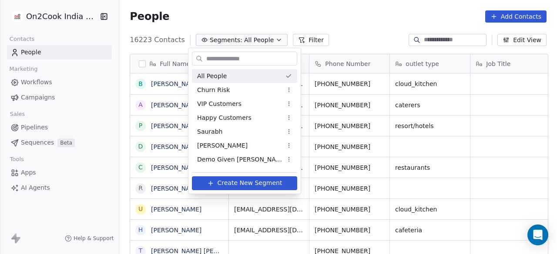
scroll to position [217, 432]
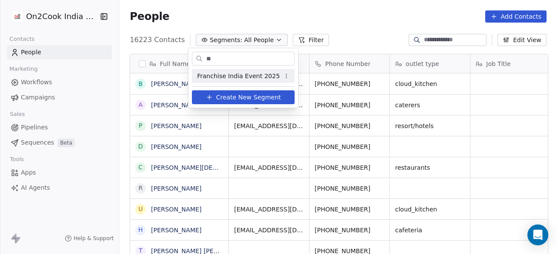
type input "*"
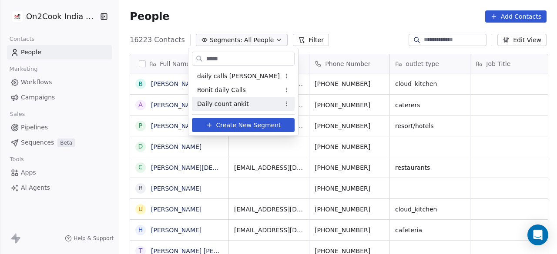
type input "*****"
click at [240, 106] on span "Daily count ankit" at bounding box center [223, 104] width 52 height 9
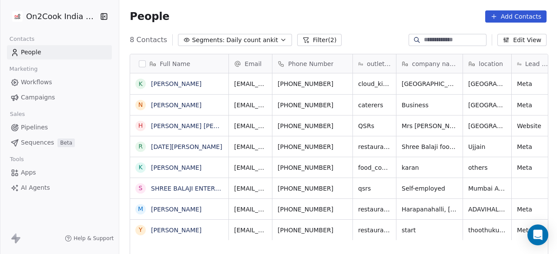
click at [262, 17] on div "People Add Contacts" at bounding box center [338, 16] width 417 height 12
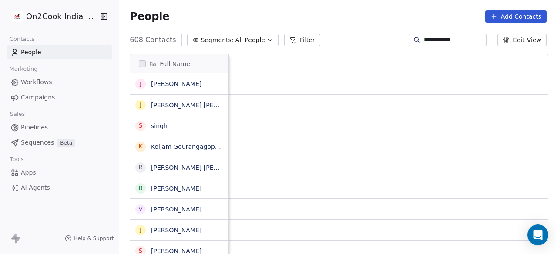
click at [224, 39] on span "Segments:" at bounding box center [217, 40] width 33 height 9
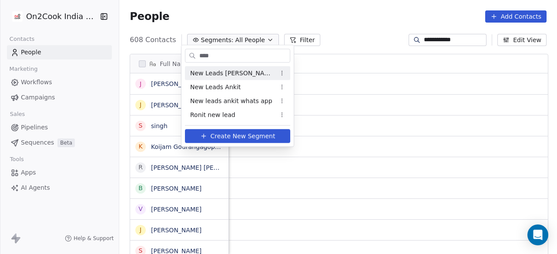
scroll to position [217, 432]
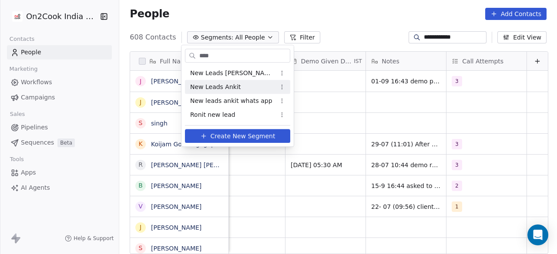
click at [230, 87] on span "New Leads Ankit" at bounding box center [215, 87] width 50 height 9
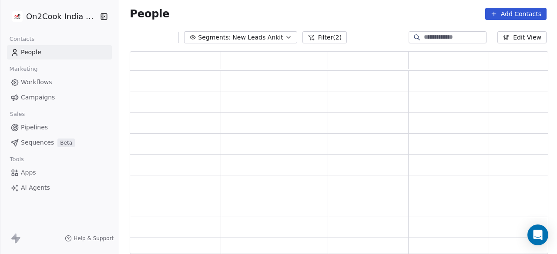
scroll to position [196, 411]
click at [311, 36] on button "Filter (2)" at bounding box center [324, 37] width 45 height 12
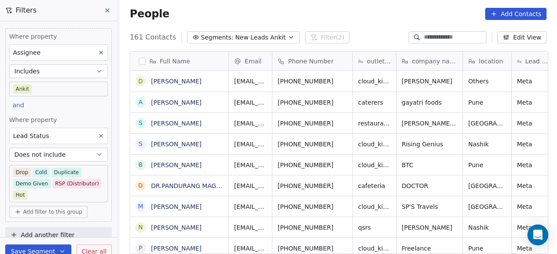
scroll to position [217, 432]
click at [48, 194] on body "On2Cook India Pvt. Ltd. Contacts People Marketing Workflows Campaigns Sales Pip…" at bounding box center [278, 127] width 557 height 254
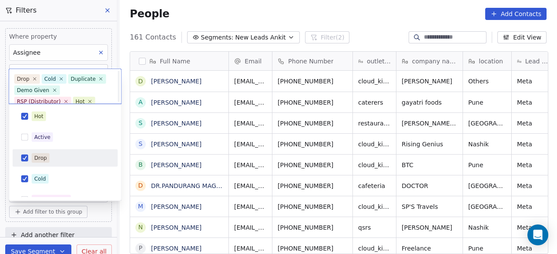
scroll to position [7, 0]
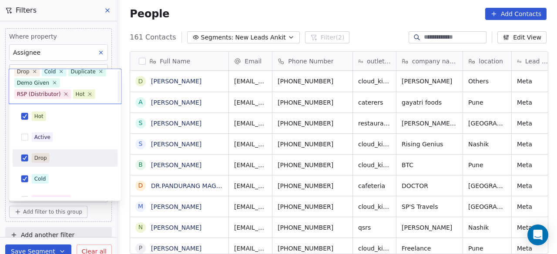
click at [48, 194] on div "No Response" at bounding box center [65, 199] width 105 height 17
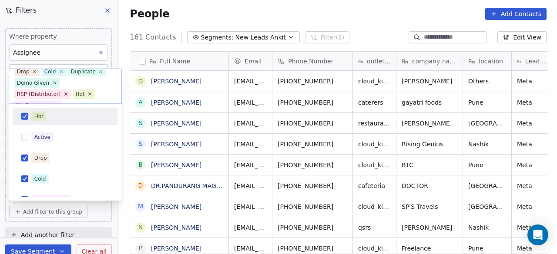
click at [43, 115] on span "Hot" at bounding box center [39, 117] width 14 height 10
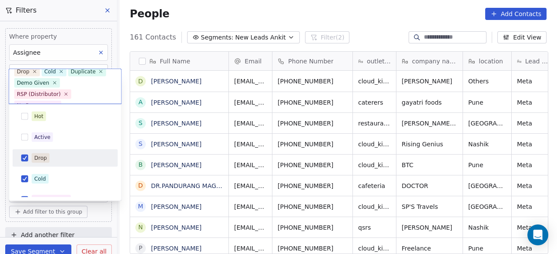
click at [43, 153] on div "Drop" at bounding box center [65, 158] width 98 height 14
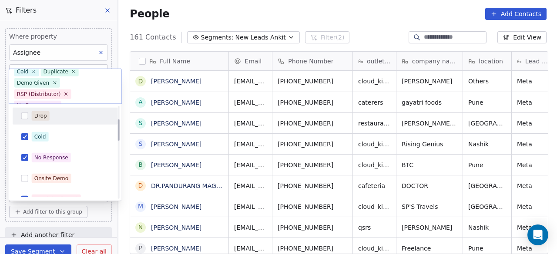
scroll to position [87, 0]
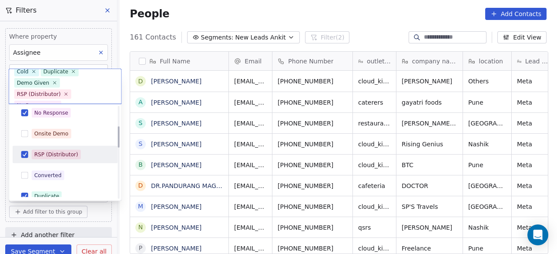
click at [48, 152] on div "RSP (Distributor)" at bounding box center [56, 155] width 44 height 8
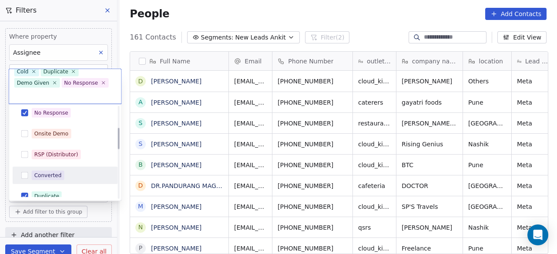
scroll to position [130, 0]
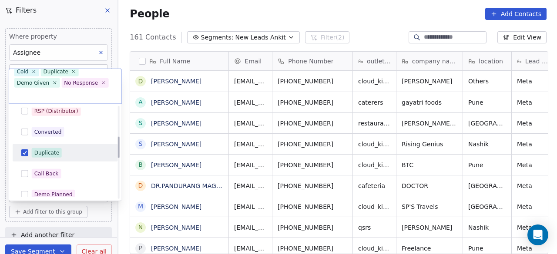
click at [54, 153] on div "Duplicate" at bounding box center [46, 153] width 25 height 8
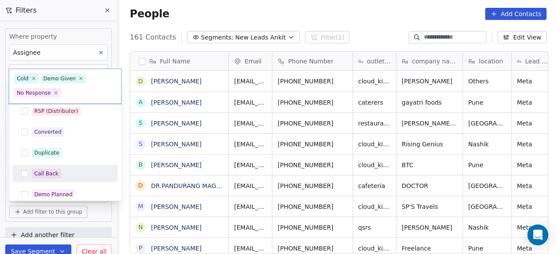
click at [62, 171] on div "Call Back" at bounding box center [70, 174] width 77 height 10
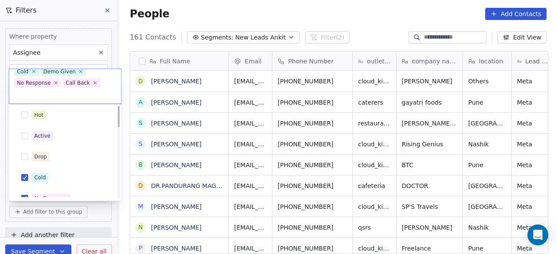
scroll to position [0, 0]
click at [52, 178] on div "Cold" at bounding box center [70, 179] width 77 height 10
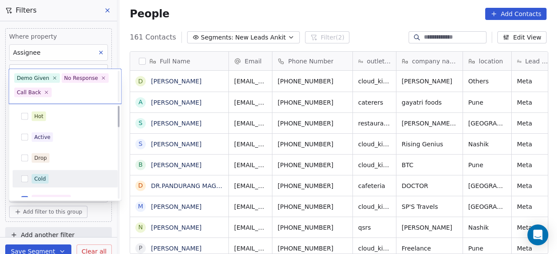
scroll to position [2, 0]
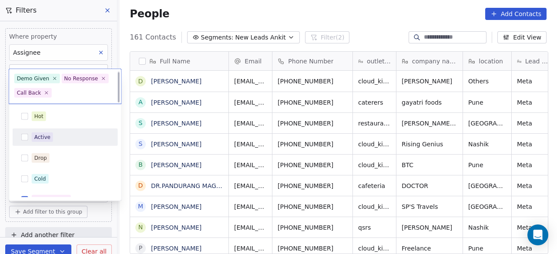
click at [56, 140] on div "Active" at bounding box center [70, 138] width 77 height 10
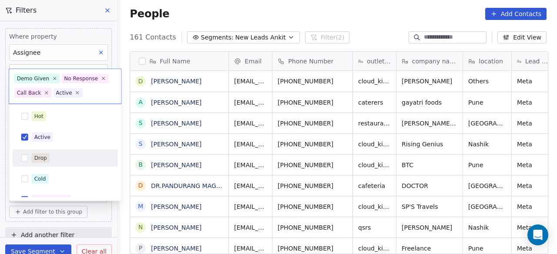
click at [55, 159] on div "Drop" at bounding box center [70, 159] width 77 height 10
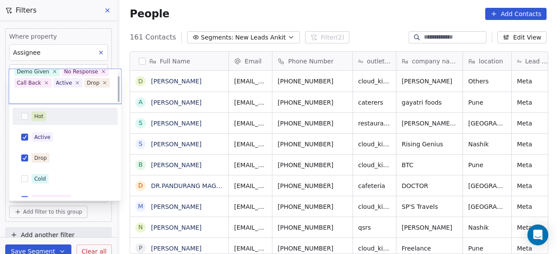
click at [53, 118] on div "Hot" at bounding box center [70, 117] width 77 height 10
click at [123, 214] on html "On2Cook India Pvt. Ltd. Contacts People Marketing Workflows Campaigns Sales Pip…" at bounding box center [278, 127] width 557 height 254
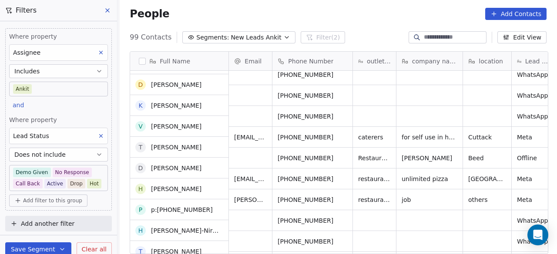
scroll to position [0, 0]
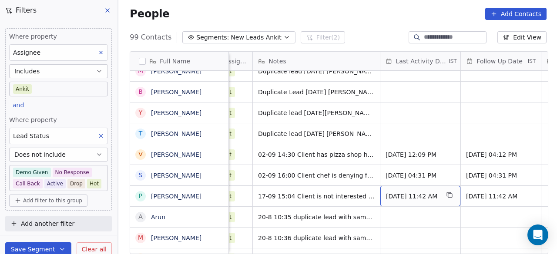
click at [419, 197] on span "[DATE] 11:42 AM" at bounding box center [412, 196] width 53 height 9
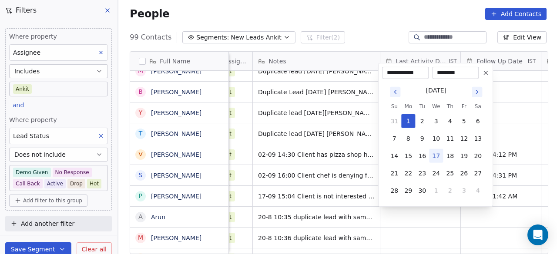
click at [438, 157] on button "17" at bounding box center [436, 156] width 14 height 14
type input "**********"
click at [425, 218] on html "On2Cook India Pvt. Ltd. Contacts People Marketing Workflows Campaigns Sales Pip…" at bounding box center [278, 127] width 557 height 254
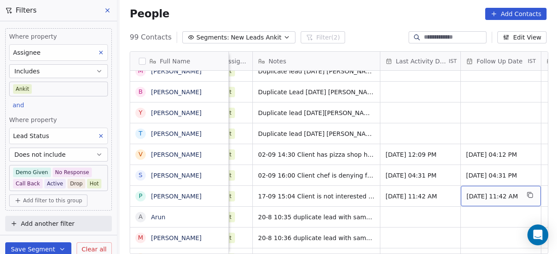
click at [484, 200] on span "[DATE] 11:42 AM" at bounding box center [492, 196] width 53 height 9
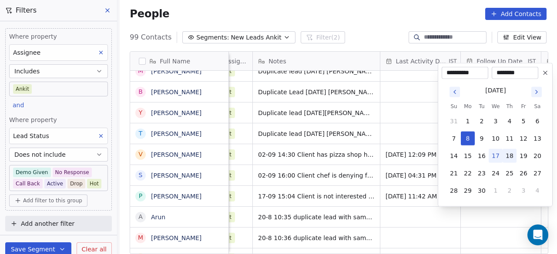
click at [505, 155] on button "18" at bounding box center [509, 156] width 14 height 14
type input "**********"
click at [424, 221] on html "On2Cook India Pvt. Ltd. Contacts People Marketing Workflows Campaigns Sales Pip…" at bounding box center [278, 127] width 557 height 254
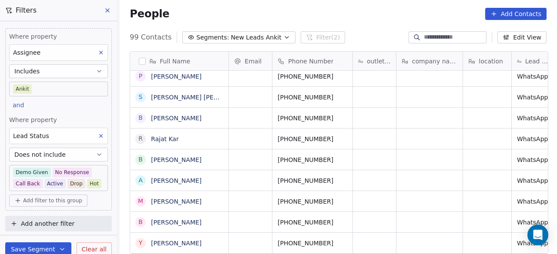
click at [92, 170] on body "On2Cook India Pvt. Ltd. Contacts People Marketing Workflows Campaigns Sales Pip…" at bounding box center [278, 127] width 557 height 254
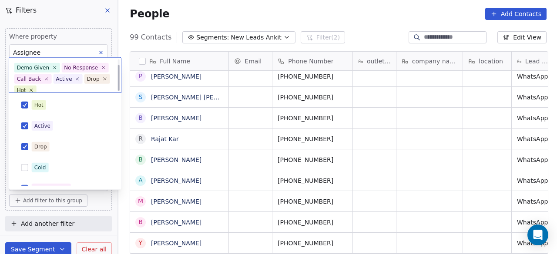
scroll to position [157, 0]
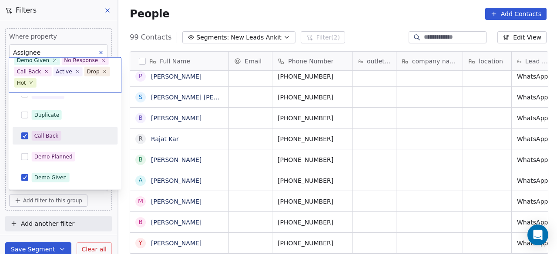
click at [38, 136] on div "Call Back" at bounding box center [46, 136] width 24 height 8
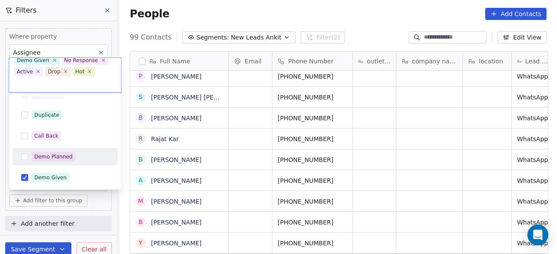
click at [57, 156] on div "Demo Planned" at bounding box center [53, 157] width 38 height 8
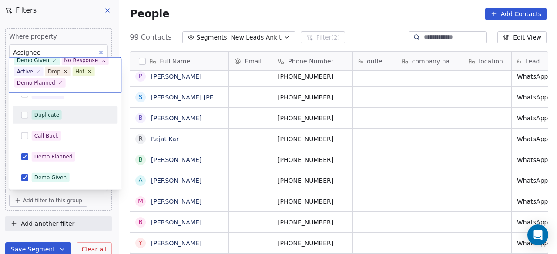
click at [53, 111] on div "Duplicate" at bounding box center [46, 115] width 25 height 8
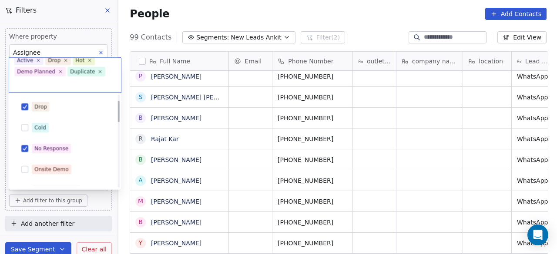
scroll to position [27, 0]
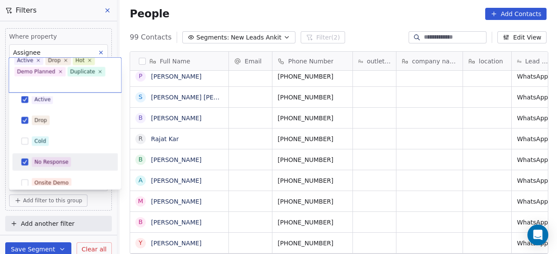
click at [68, 160] on span "No Response" at bounding box center [51, 162] width 39 height 10
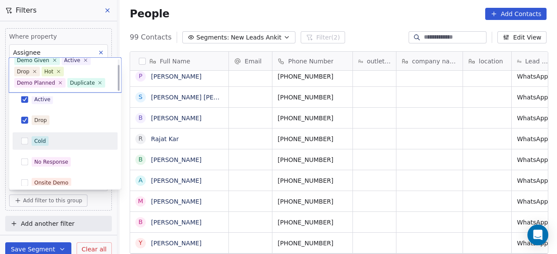
click at [68, 139] on div "Cold" at bounding box center [70, 142] width 77 height 10
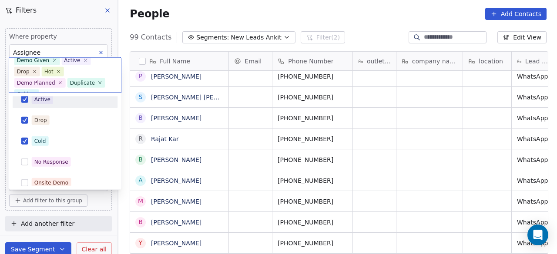
click at [64, 101] on div "Active" at bounding box center [70, 100] width 77 height 10
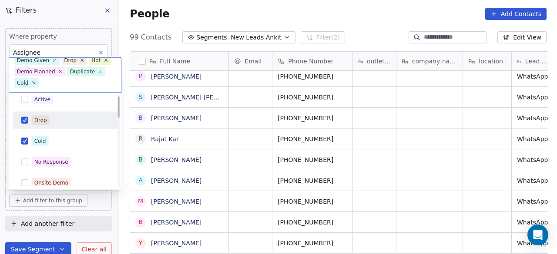
scroll to position [0, 0]
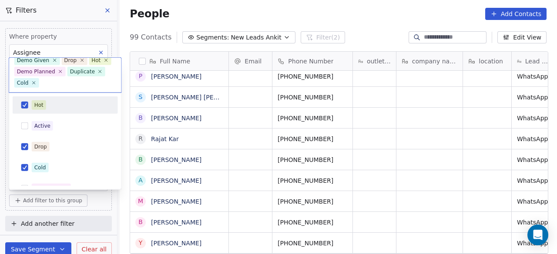
click at [64, 104] on div "Hot" at bounding box center [70, 105] width 77 height 10
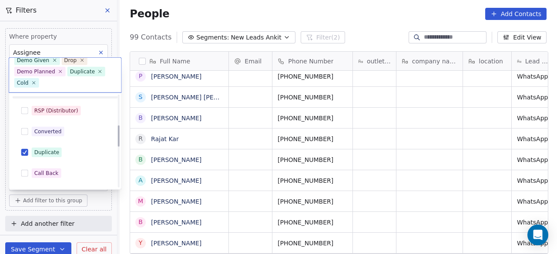
scroll to position [130, 0]
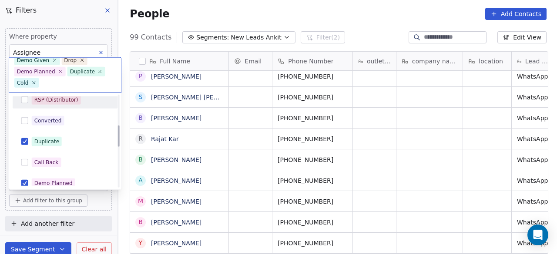
click at [71, 102] on div "RSP (Distributor)" at bounding box center [56, 100] width 44 height 8
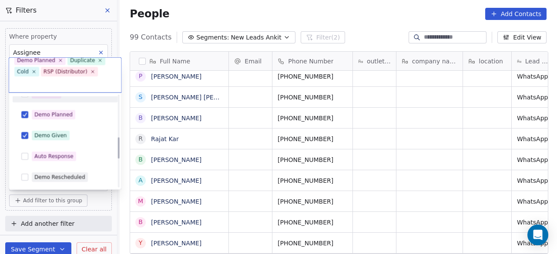
scroll to position [217, 0]
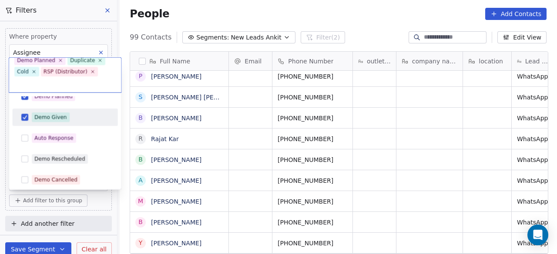
click at [71, 118] on div "Demo Given" at bounding box center [70, 118] width 77 height 10
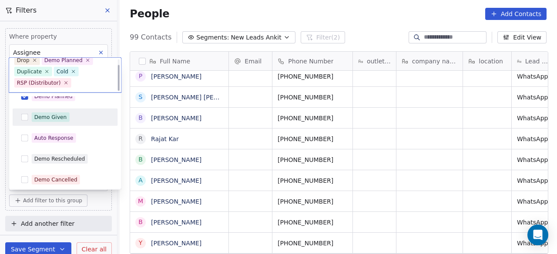
click at [71, 118] on div "Demo Given" at bounding box center [70, 118] width 77 height 10
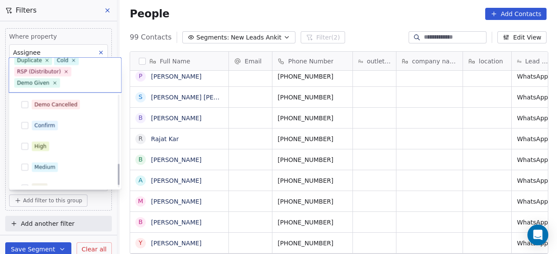
scroll to position [303, 0]
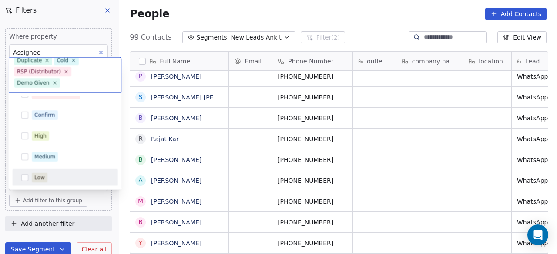
click at [97, 198] on html "On2Cook India Pvt. Ltd. Contacts People Marketing Workflows Campaigns Sales Pip…" at bounding box center [278, 127] width 557 height 254
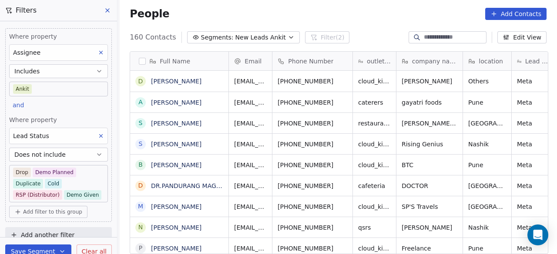
scroll to position [217, 432]
